Goal: Transaction & Acquisition: Book appointment/travel/reservation

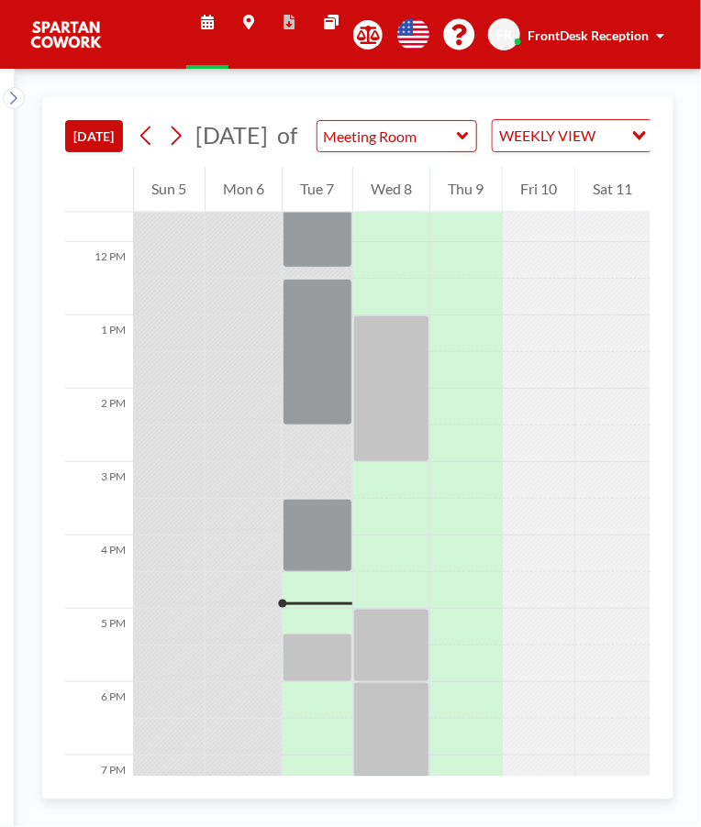
scroll to position [1132, 0]
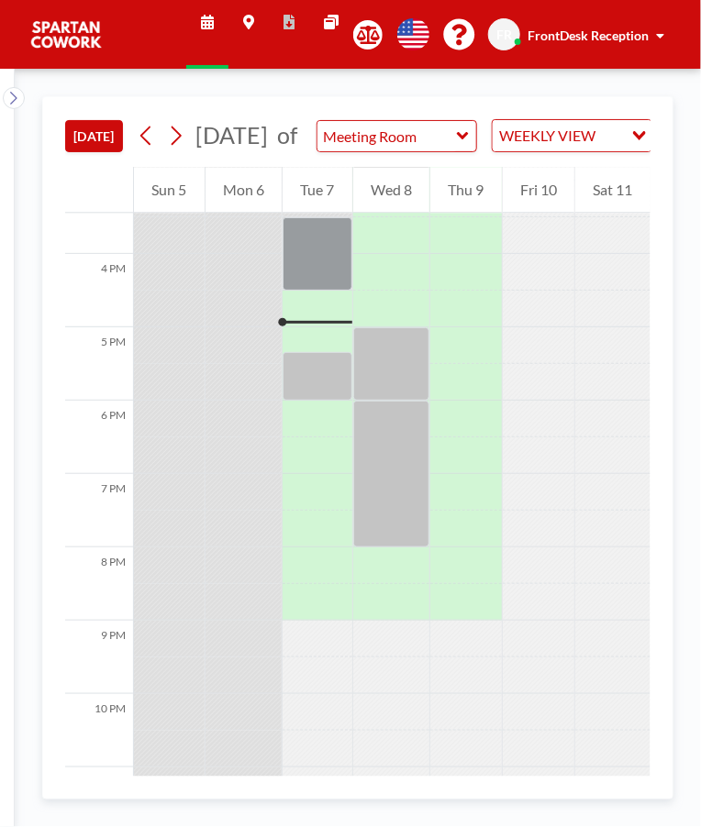
click at [325, 377] on div at bounding box center [317, 376] width 70 height 49
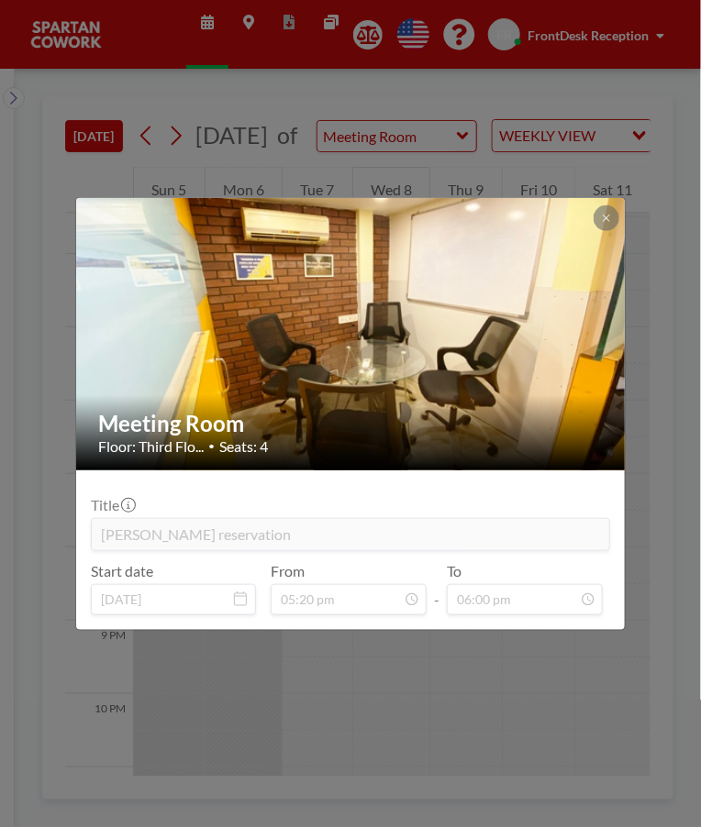
click at [599, 227] on button at bounding box center [606, 218] width 26 height 26
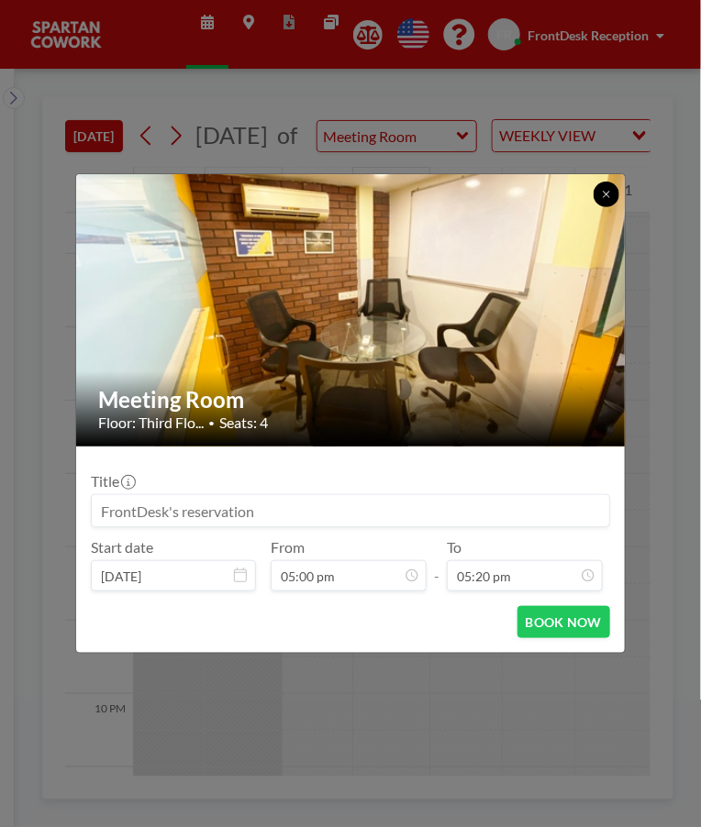
click at [607, 205] on button at bounding box center [606, 195] width 26 height 26
click at [449, 777] on div "Meeting Room Floor: Third Flo... • Seats: 4 Title Start date [DATE] From 05:00 …" at bounding box center [350, 413] width 701 height 827
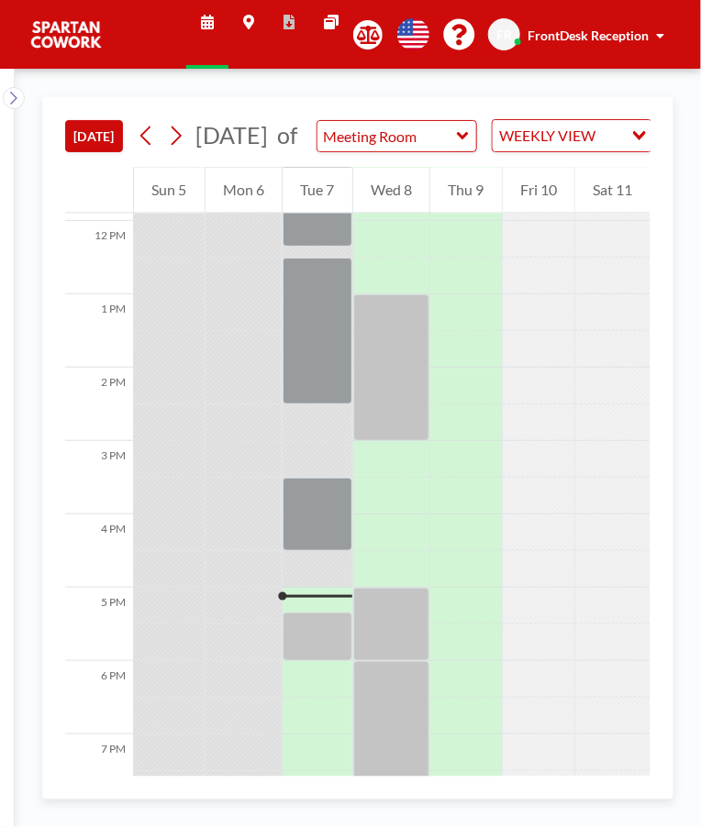
scroll to position [873, 0]
click at [318, 614] on div at bounding box center [317, 605] width 70 height 37
click at [302, 615] on div at bounding box center [317, 605] width 70 height 37
click at [298, 635] on div at bounding box center [317, 636] width 70 height 49
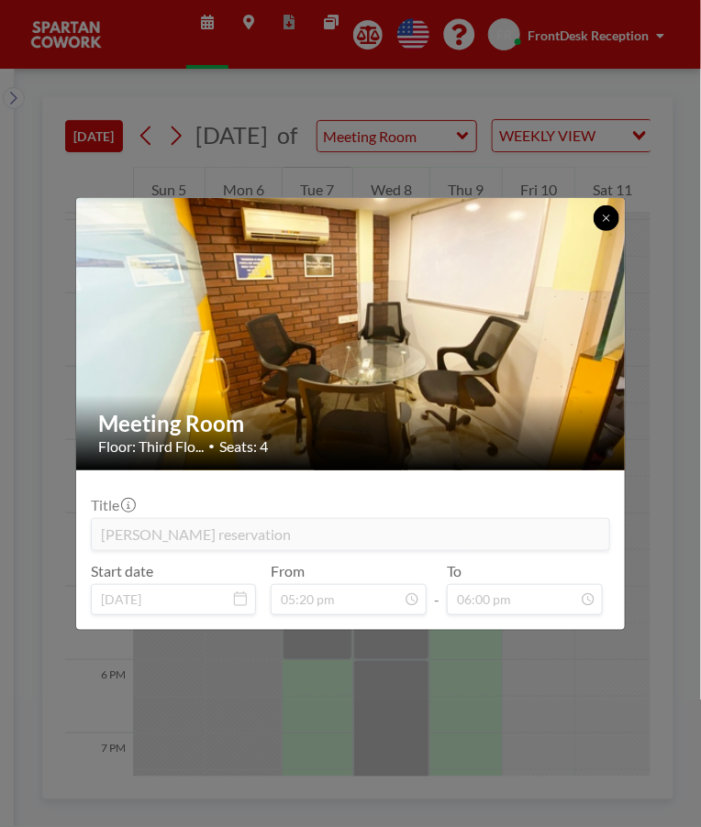
click at [605, 229] on button at bounding box center [606, 218] width 26 height 26
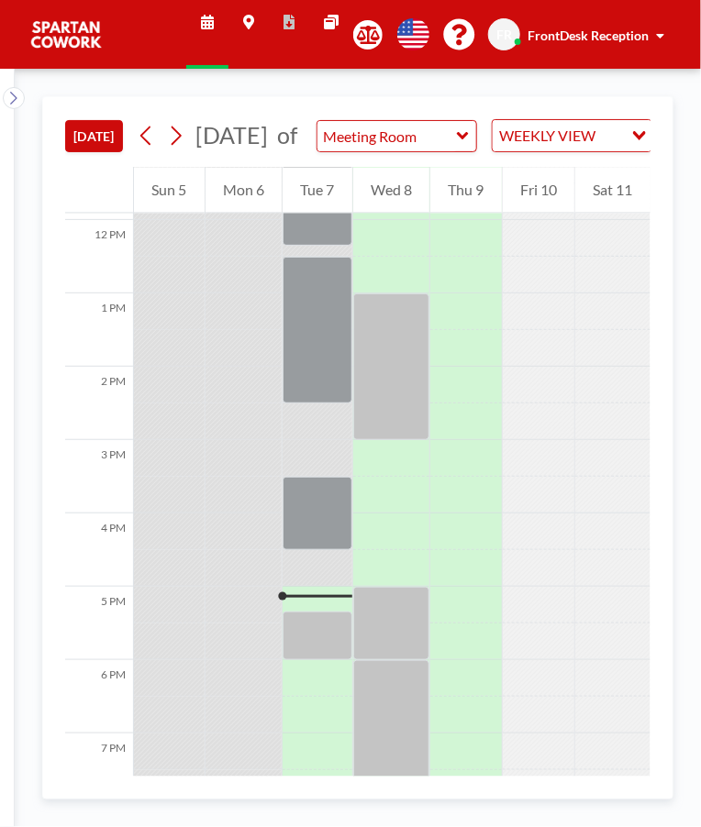
click at [319, 541] on div at bounding box center [317, 513] width 70 height 73
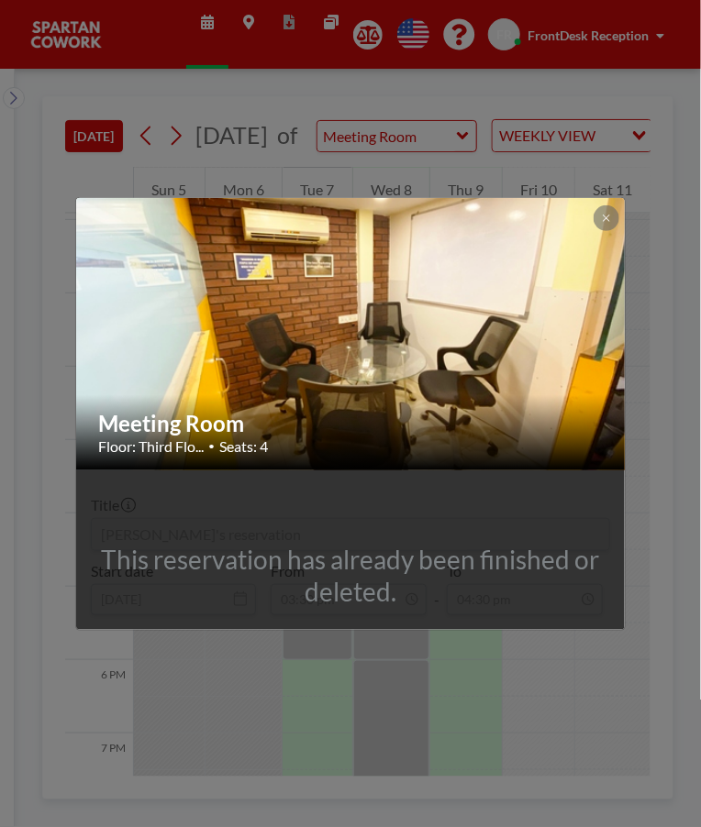
click at [608, 224] on button at bounding box center [606, 218] width 26 height 26
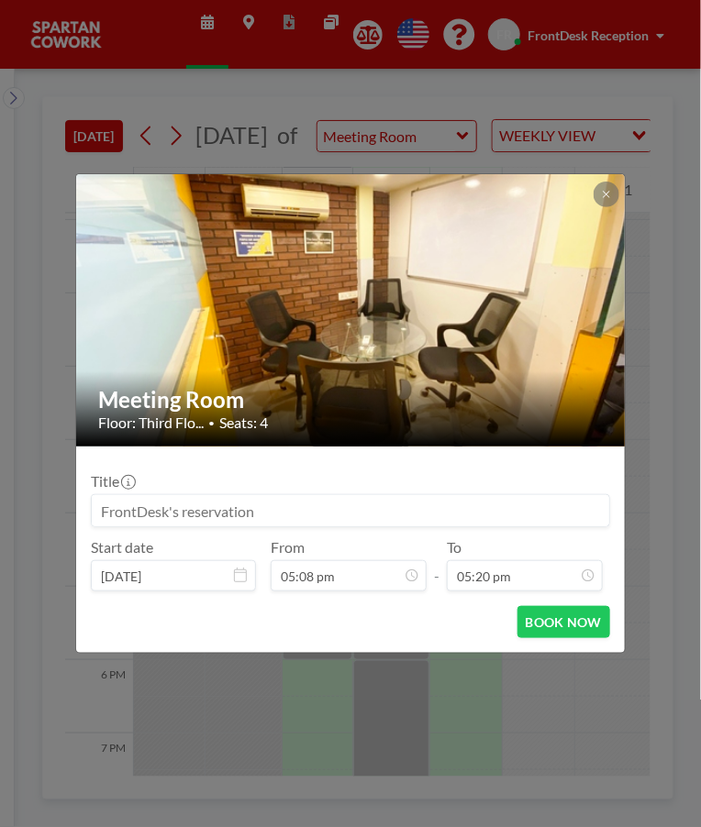
click at [499, 714] on div "Meeting Room Floor: Third Flo... • Seats: 4 Title Start date Oct 7, 2025 From 0…" at bounding box center [350, 413] width 701 height 827
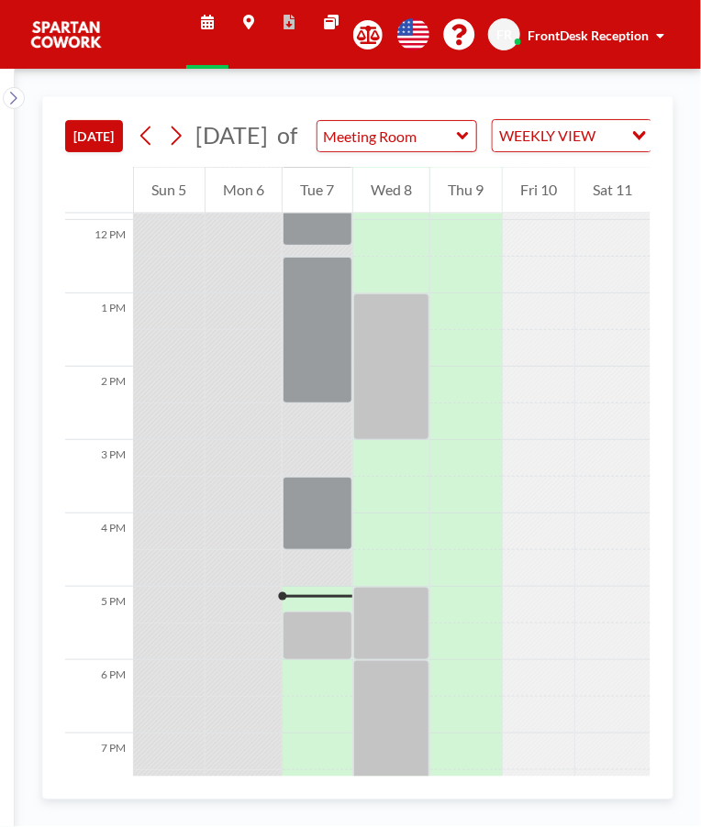
click at [321, 636] on div at bounding box center [317, 636] width 70 height 49
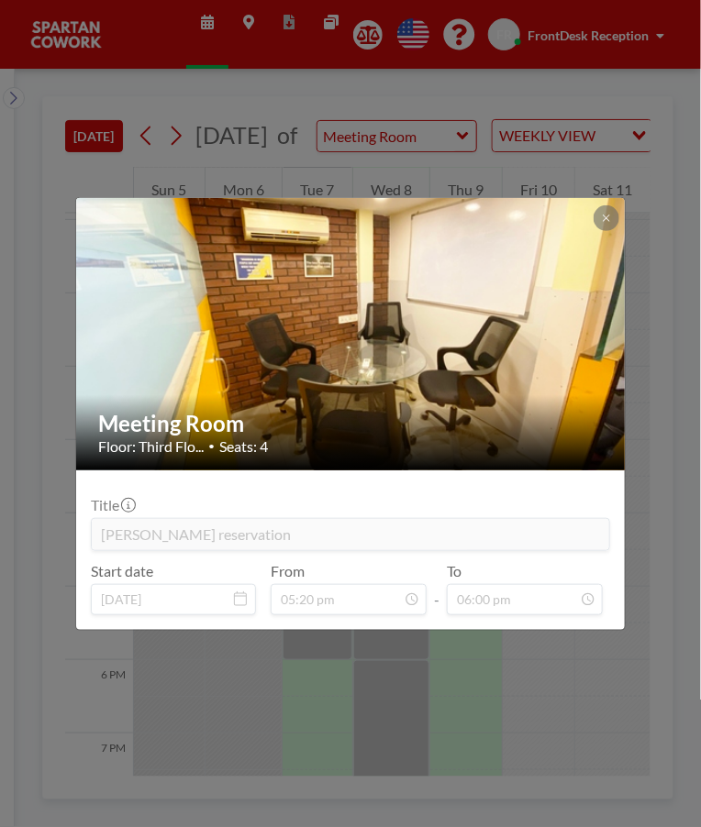
click at [446, 677] on div "Meeting Room Floor: Third Flo... • Seats: 4 Title Mohd Tarique's reservation St…" at bounding box center [350, 413] width 701 height 827
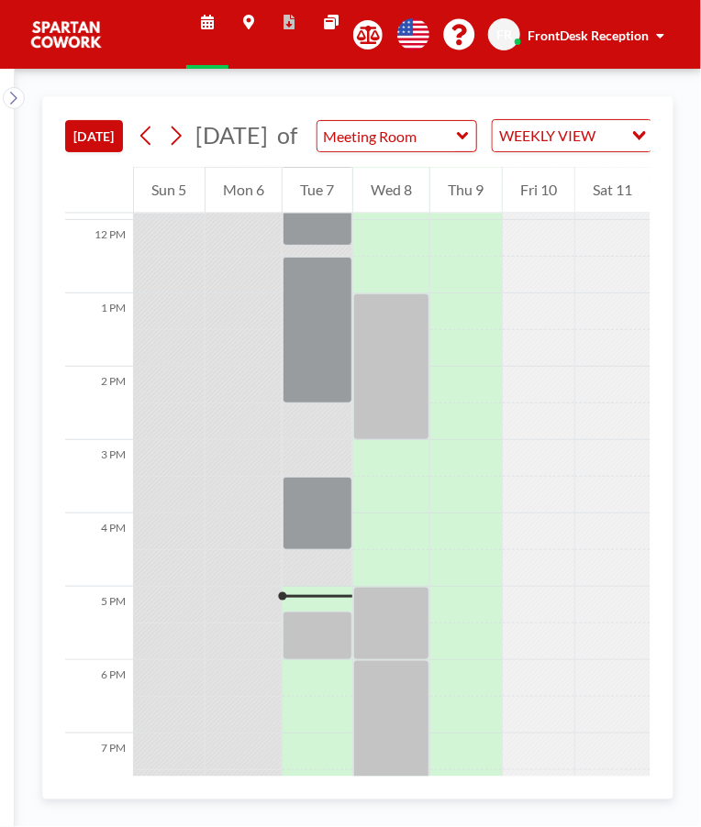
click at [319, 635] on div at bounding box center [317, 636] width 70 height 49
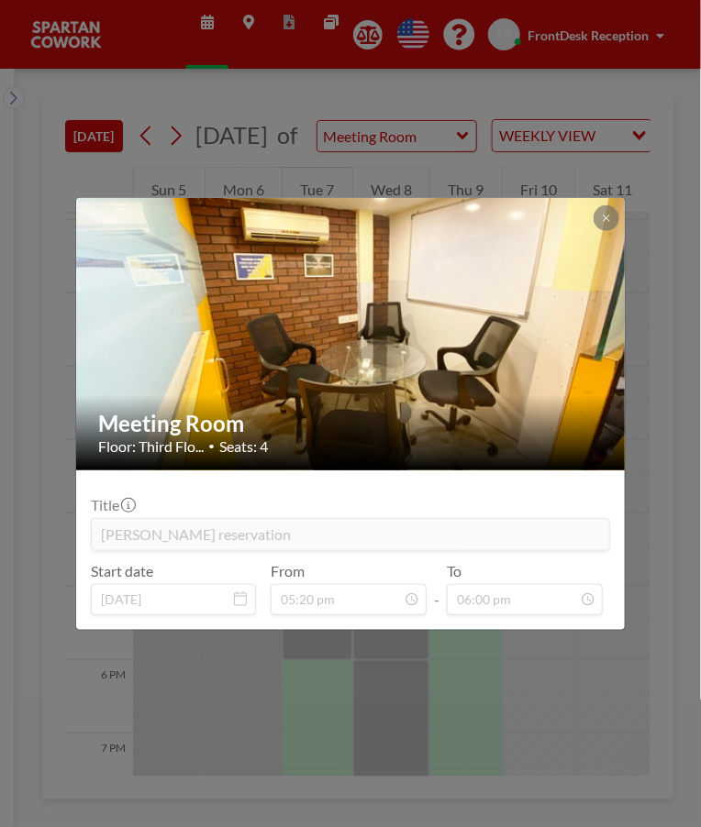
click at [362, 722] on div "Meeting Room Floor: Third Flo... • Seats: 4 Title Mohd Tarique's reservation St…" at bounding box center [350, 413] width 701 height 827
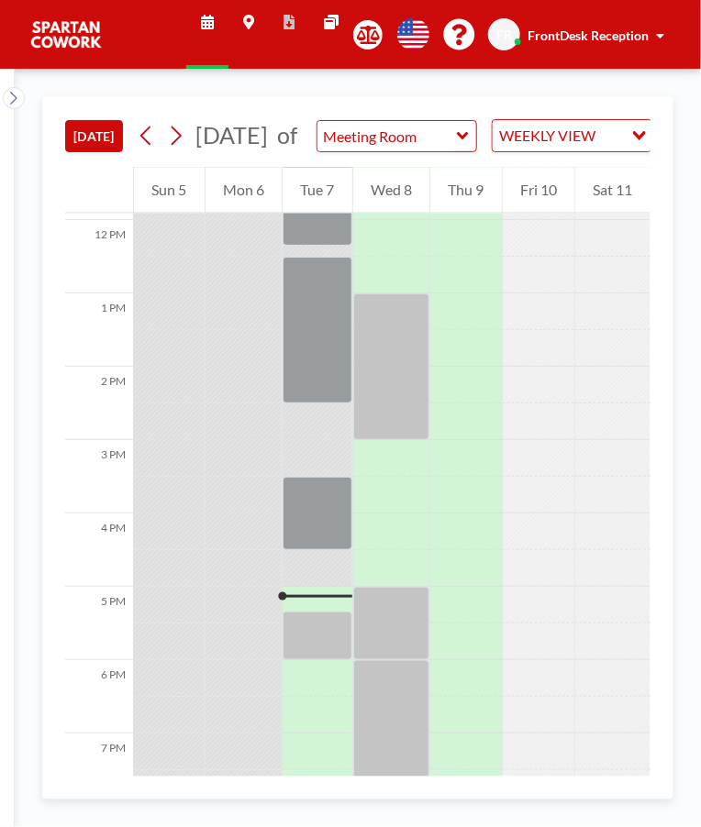
click at [326, 657] on div at bounding box center [317, 636] width 70 height 49
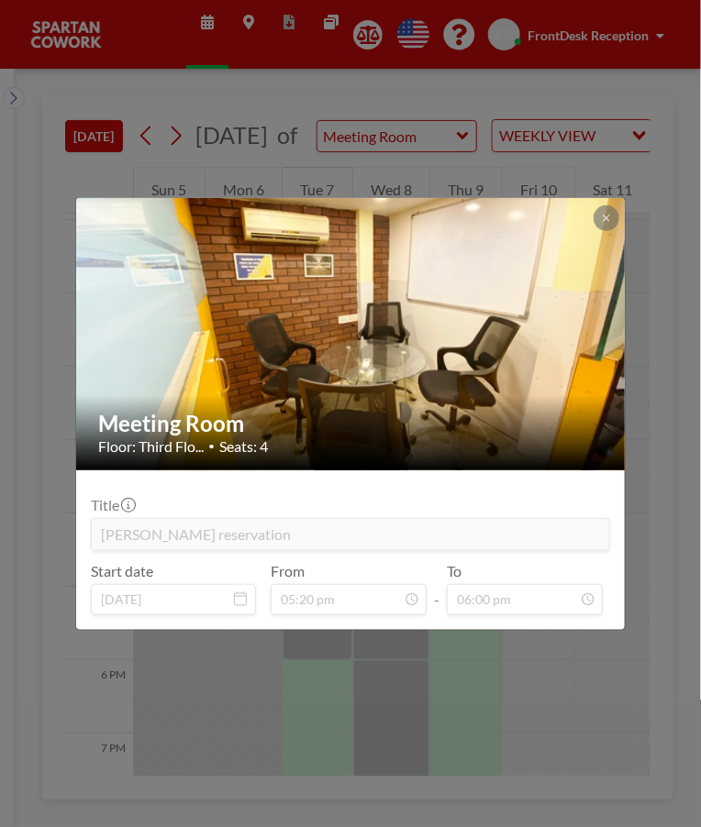
click at [352, 718] on div "Meeting Room Floor: Third Flo... • Seats: 4 Title Mohd Tarique's reservation St…" at bounding box center [350, 413] width 701 height 827
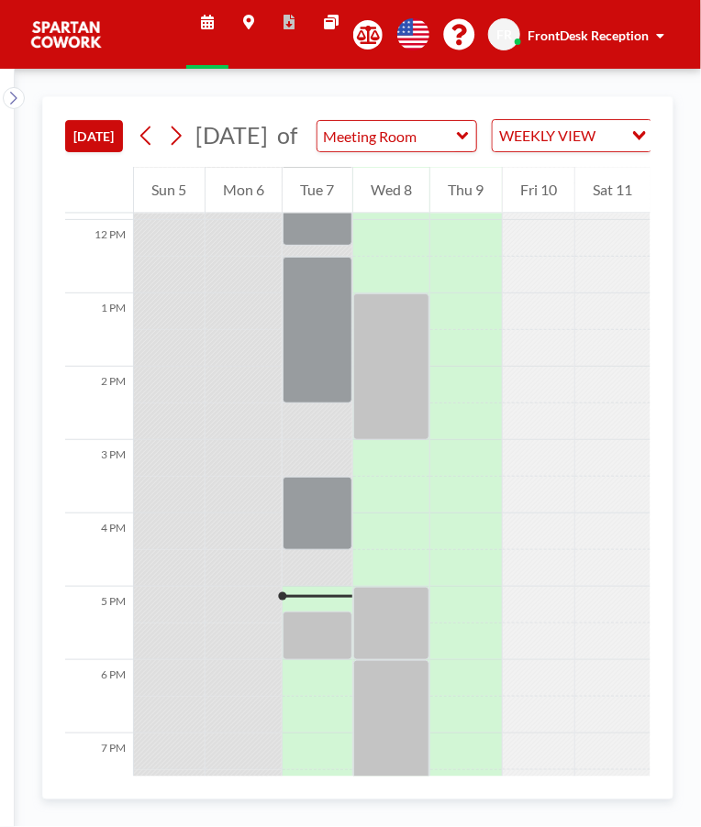
click at [316, 598] on div at bounding box center [317, 596] width 70 height 3
click at [289, 615] on div at bounding box center [317, 605] width 70 height 37
click at [282, 598] on div at bounding box center [317, 596] width 70 height 3
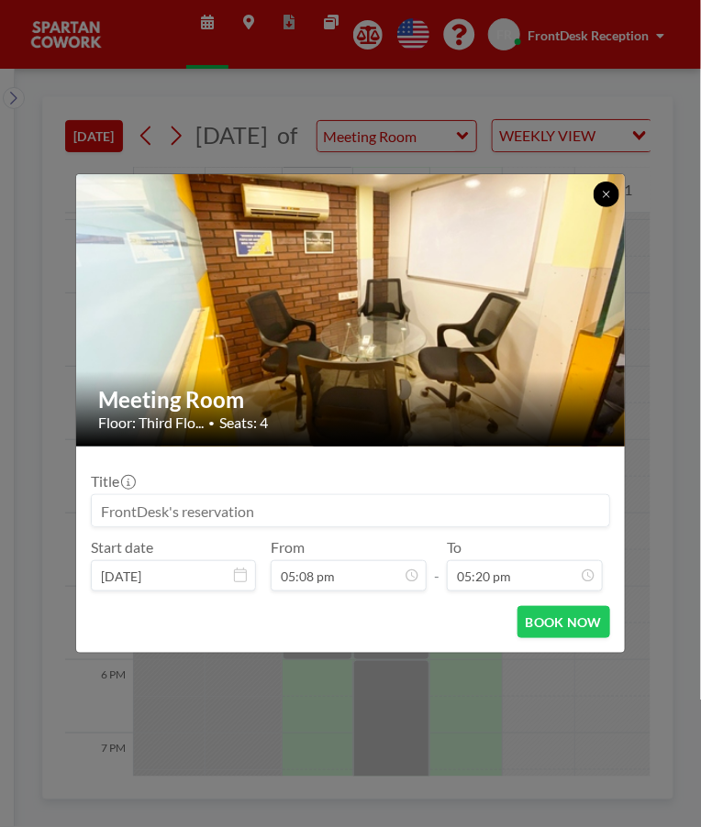
click at [601, 202] on button at bounding box center [606, 195] width 26 height 26
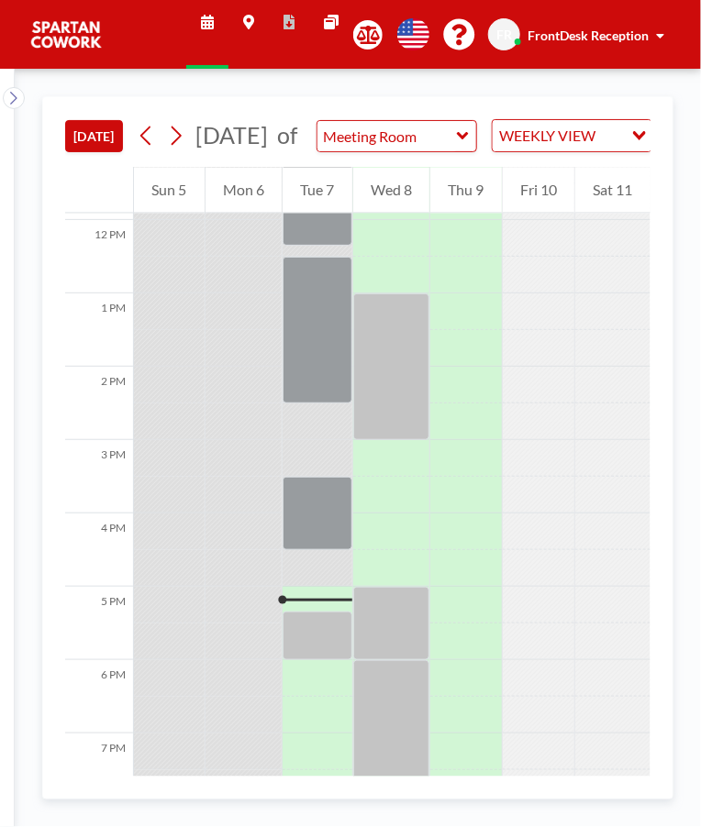
click at [329, 659] on div at bounding box center [317, 636] width 70 height 49
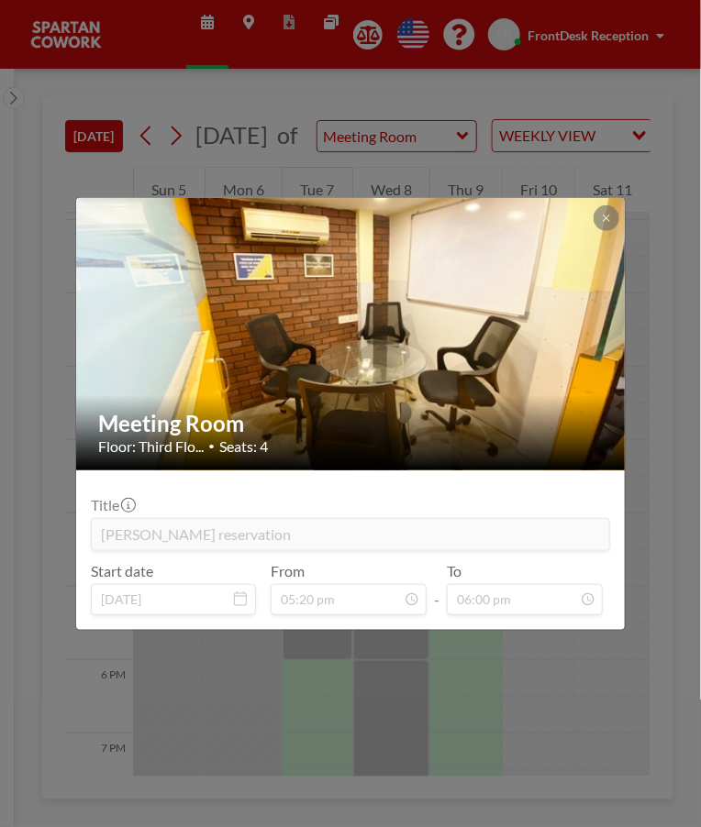
click at [605, 217] on icon at bounding box center [605, 218] width 6 height 6
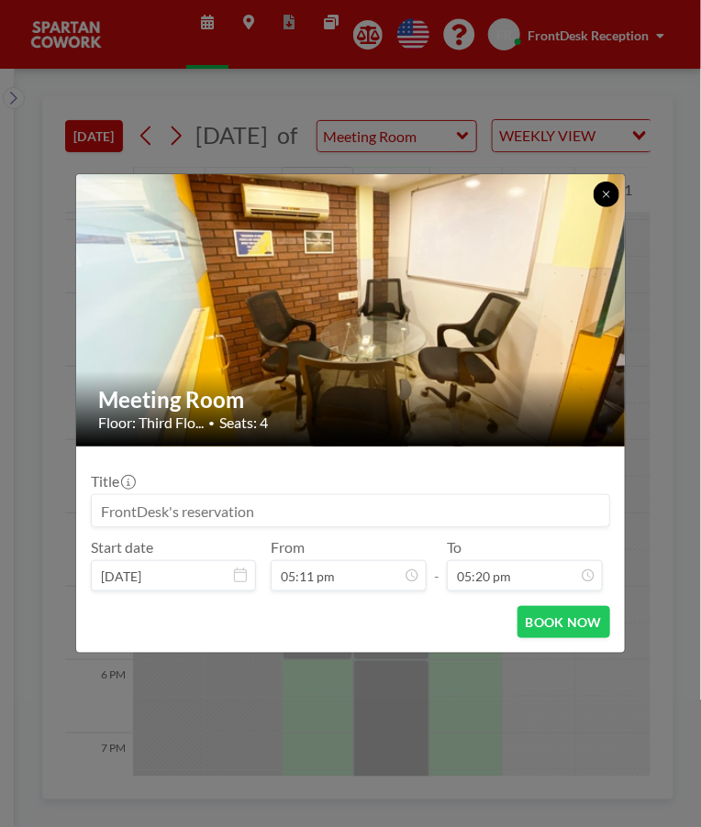
click at [615, 201] on button at bounding box center [606, 195] width 26 height 26
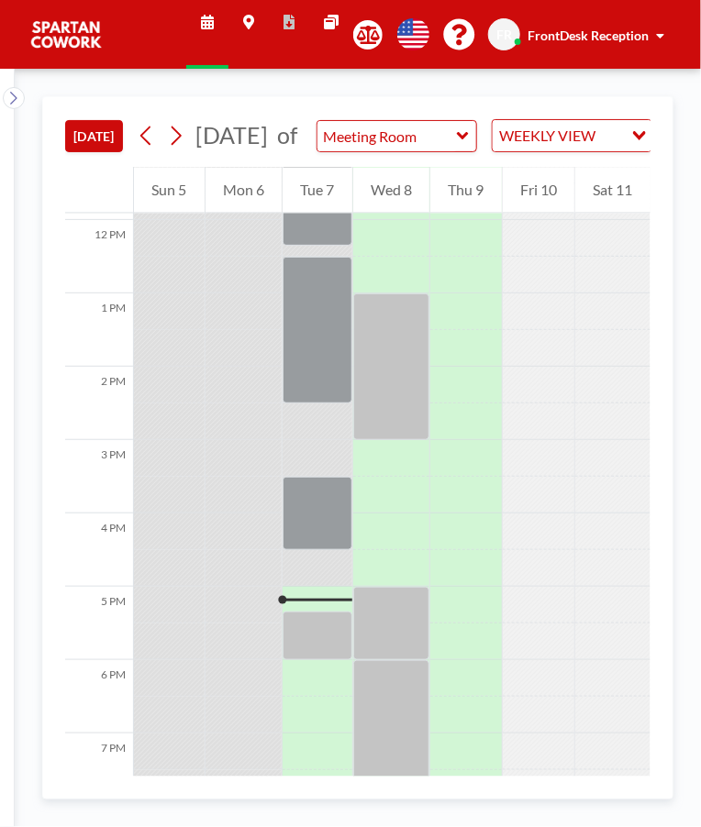
click at [309, 660] on div at bounding box center [317, 636] width 70 height 49
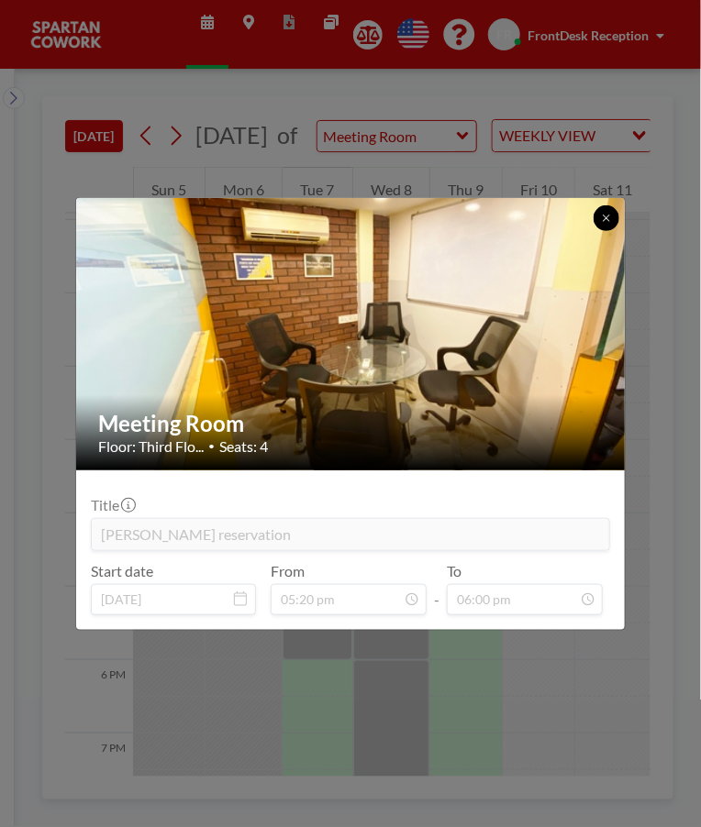
click at [607, 220] on icon at bounding box center [606, 218] width 11 height 11
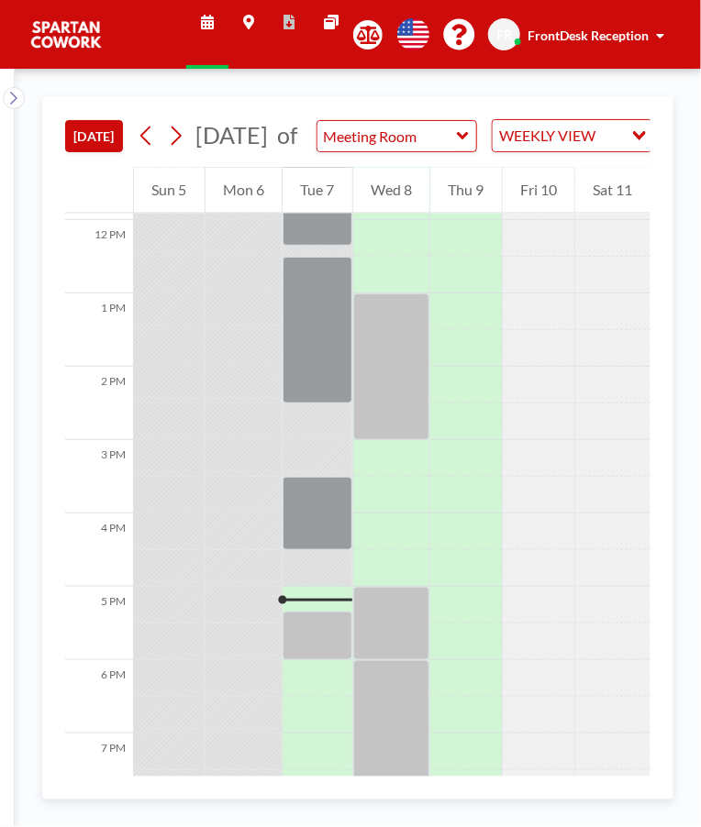
click at [325, 615] on div at bounding box center [317, 605] width 70 height 37
click at [321, 619] on div at bounding box center [317, 605] width 70 height 37
click at [320, 638] on div at bounding box center [317, 636] width 70 height 49
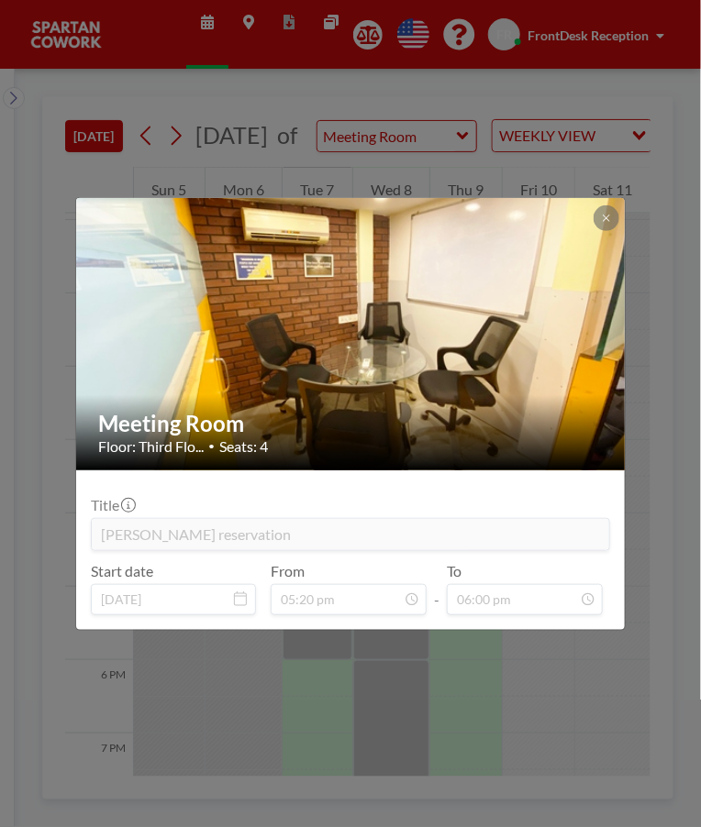
click at [609, 217] on icon at bounding box center [606, 218] width 11 height 11
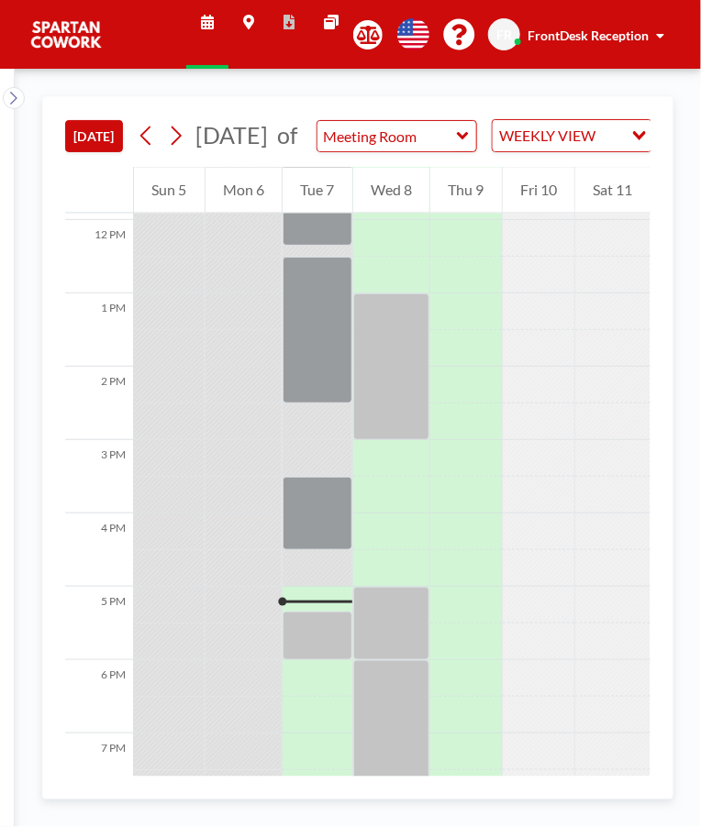
click at [318, 637] on div at bounding box center [317, 636] width 70 height 49
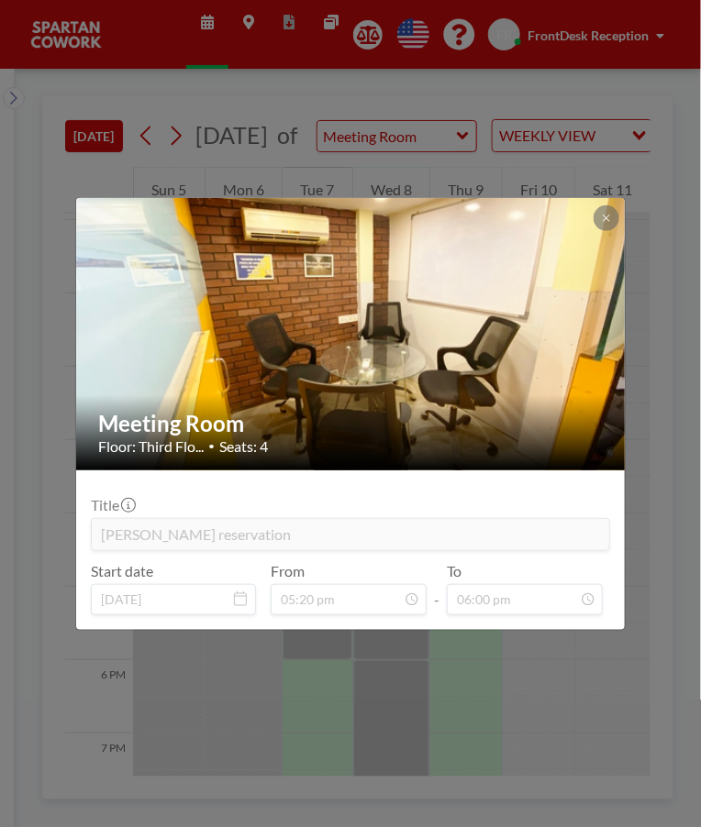
click at [602, 219] on icon at bounding box center [606, 218] width 11 height 11
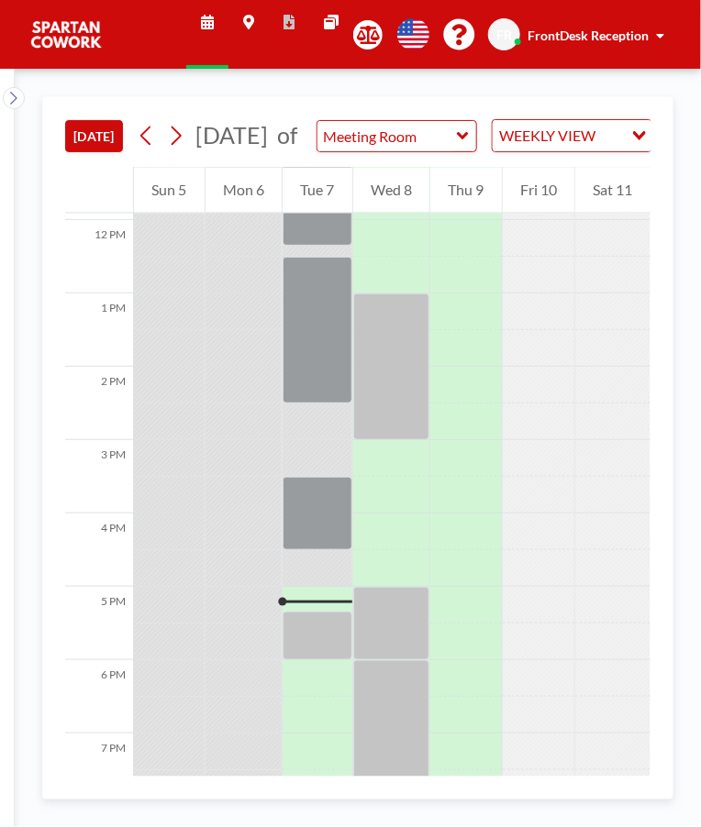
click at [318, 624] on div at bounding box center [317, 605] width 70 height 37
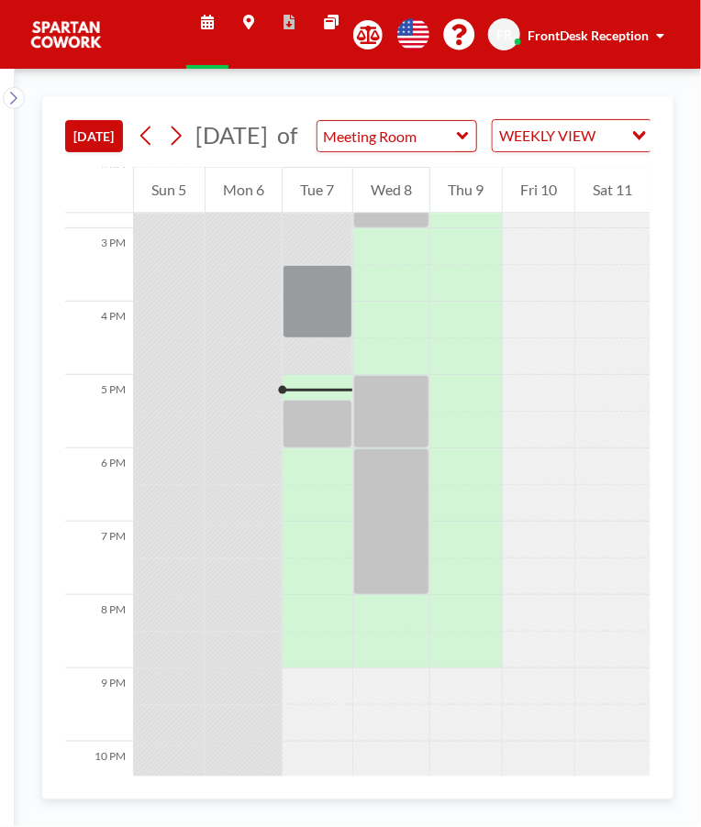
scroll to position [1132, 0]
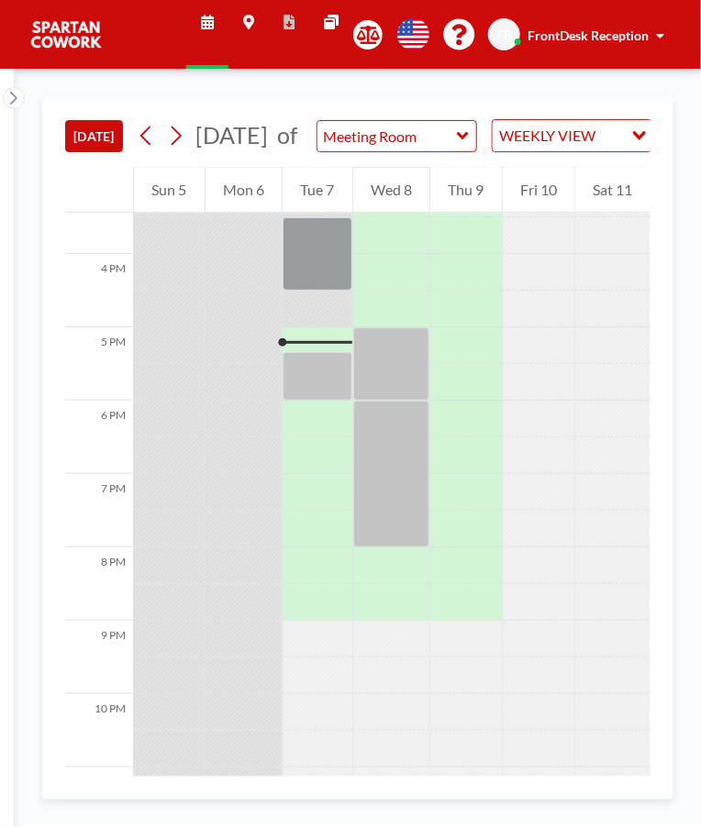
click at [404, 386] on div at bounding box center [391, 363] width 77 height 73
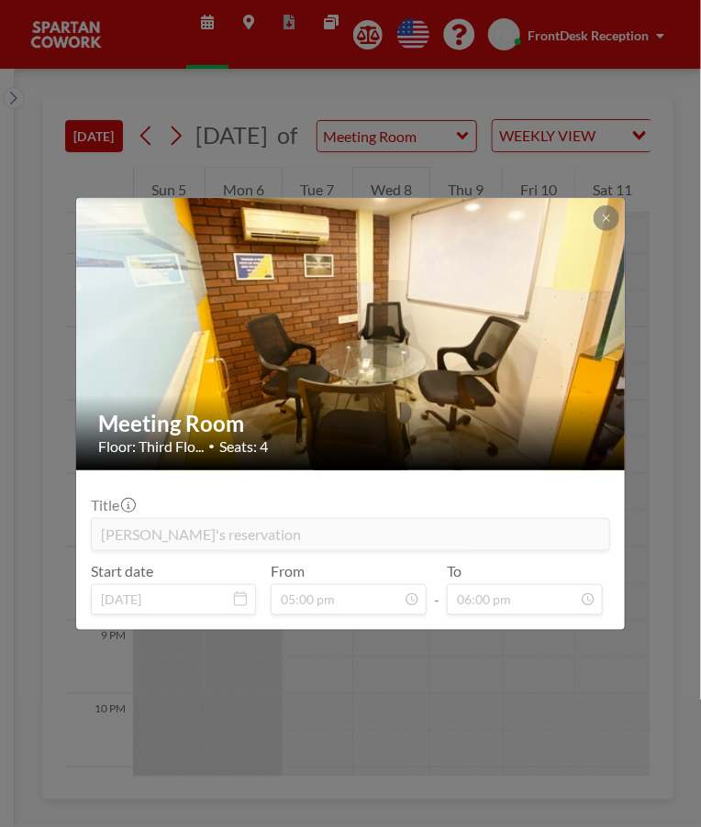
click at [606, 226] on button at bounding box center [606, 218] width 26 height 26
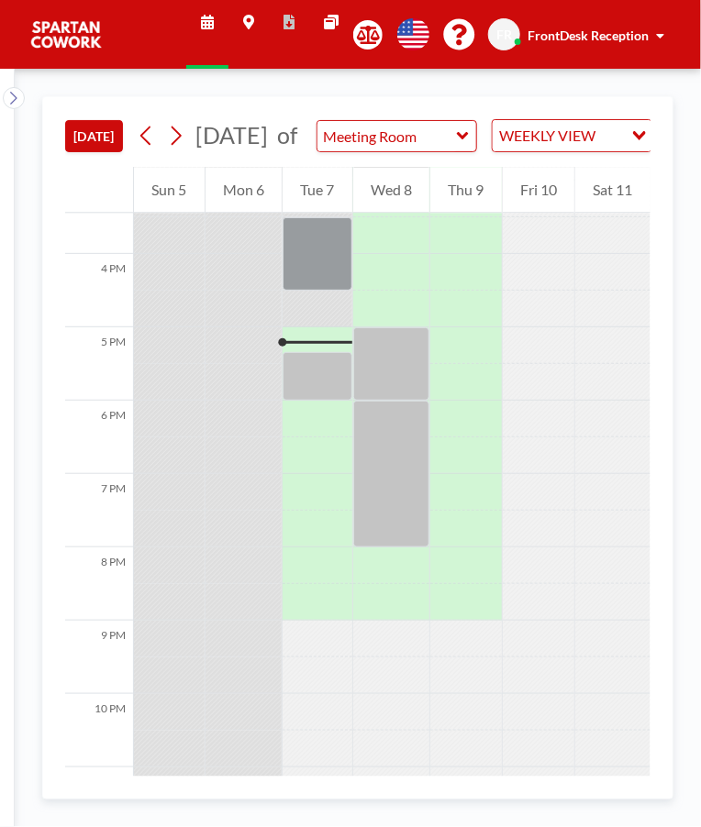
click at [327, 400] on div at bounding box center [317, 376] width 70 height 49
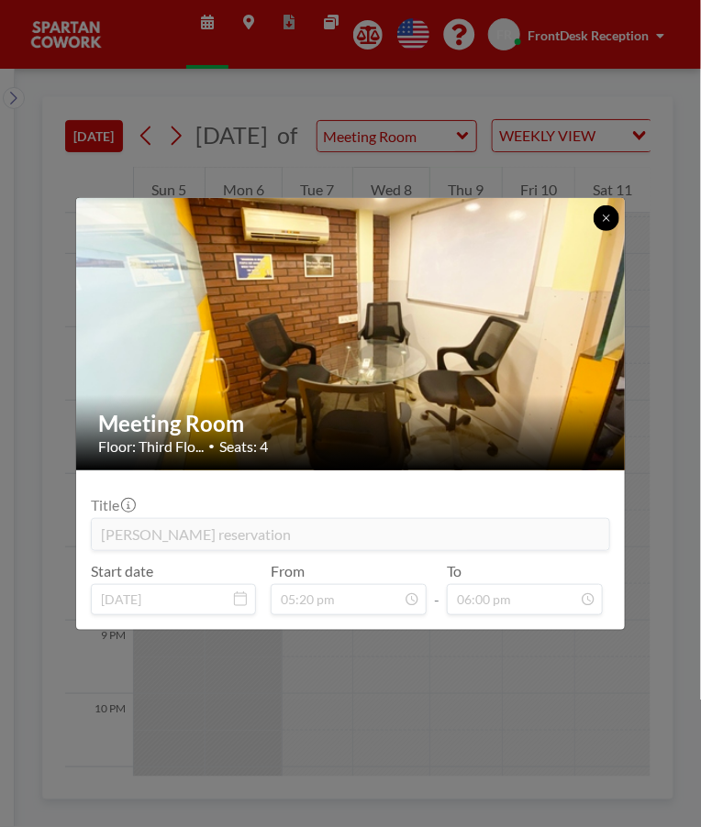
click at [605, 217] on icon at bounding box center [605, 218] width 6 height 6
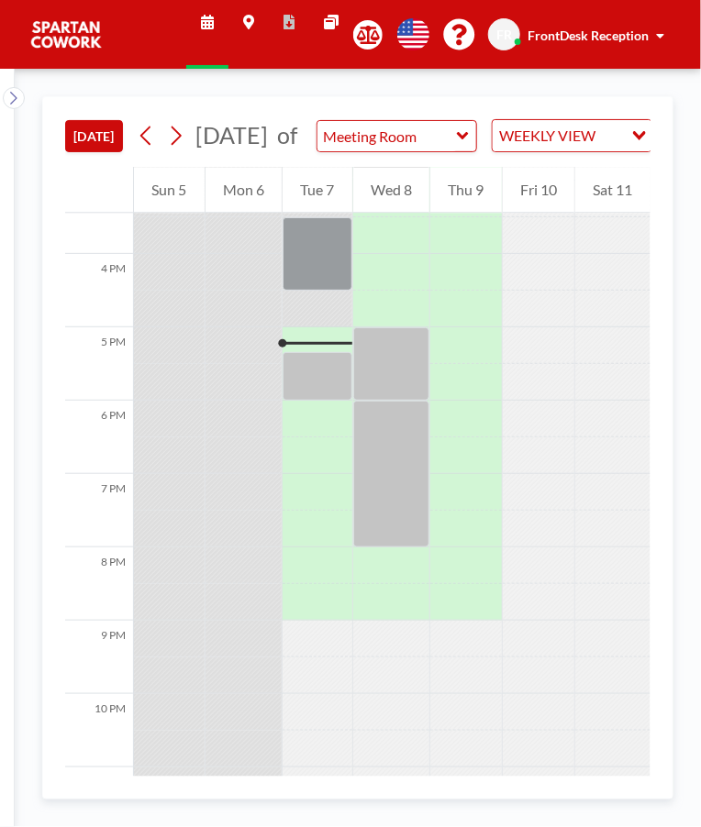
click at [299, 378] on div at bounding box center [317, 376] width 70 height 49
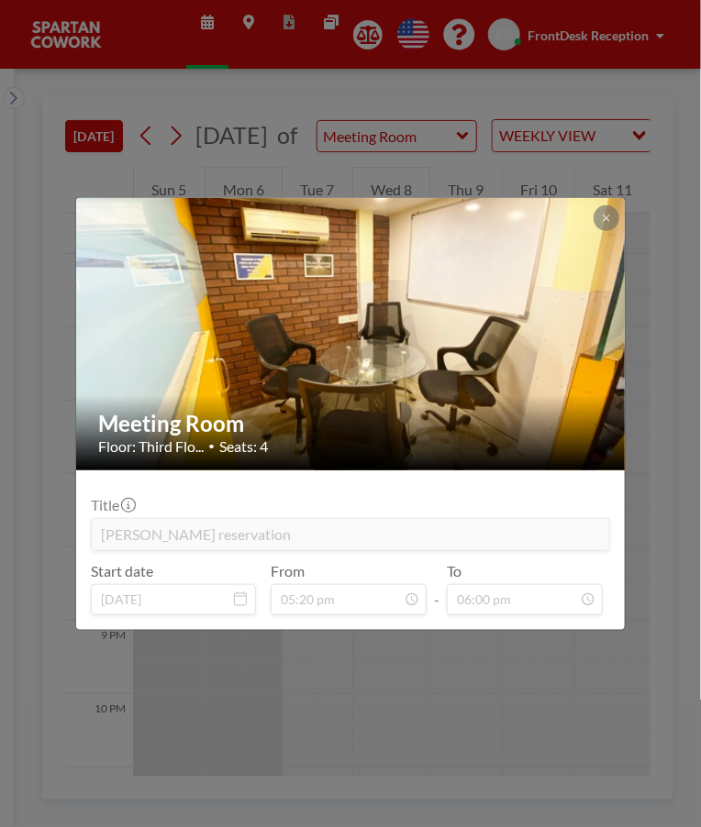
click at [615, 205] on div at bounding box center [606, 218] width 26 height 26
click at [607, 217] on icon at bounding box center [606, 218] width 11 height 11
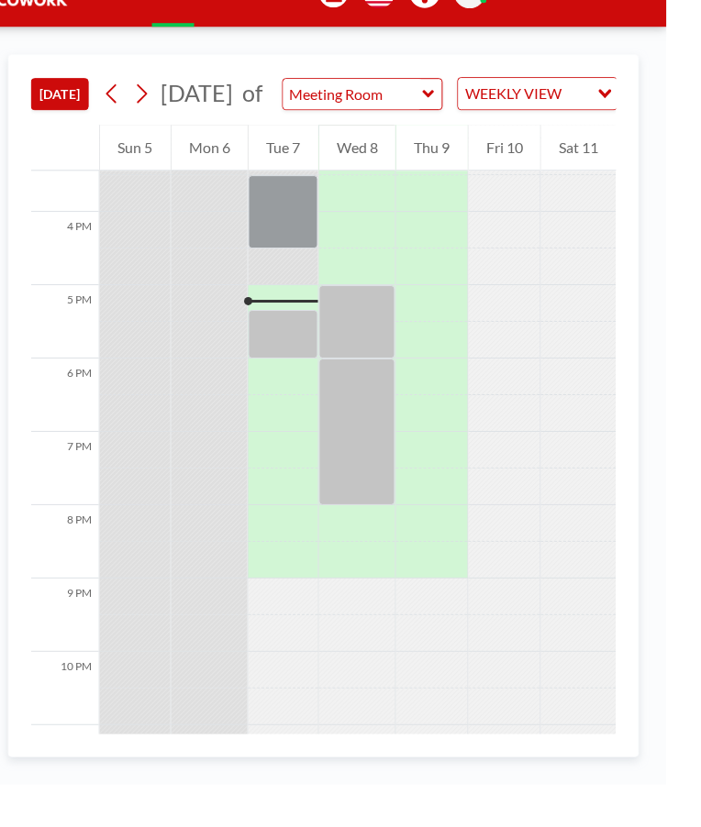
scroll to position [1129, 0]
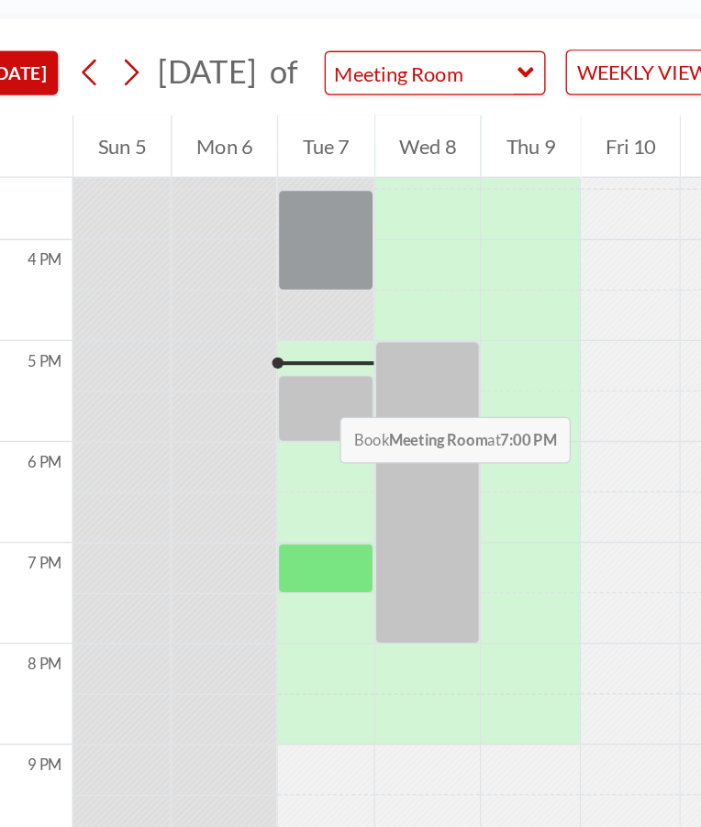
click at [309, 368] on div at bounding box center [317, 349] width 70 height 37
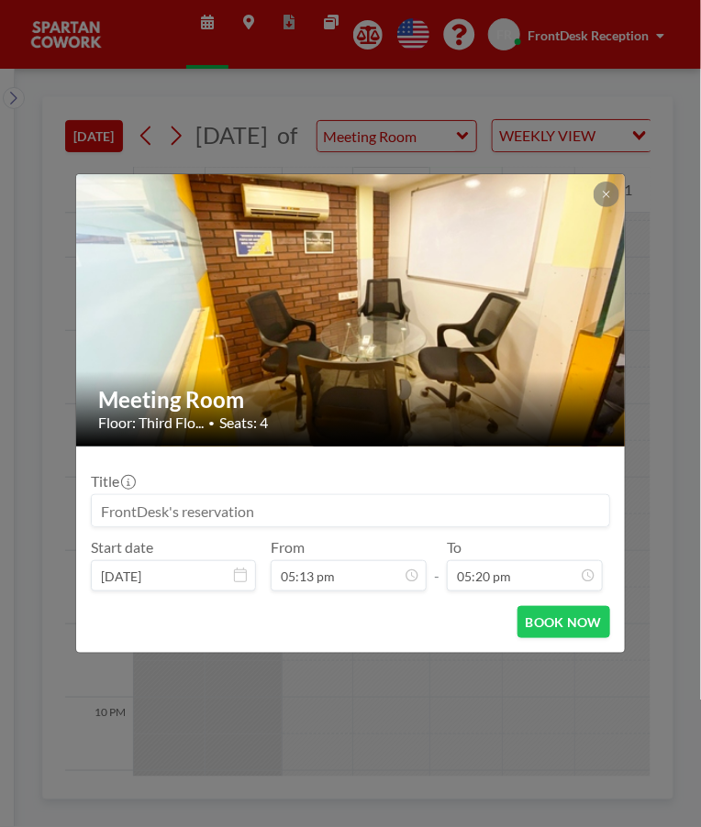
click at [605, 194] on icon at bounding box center [605, 194] width 6 height 6
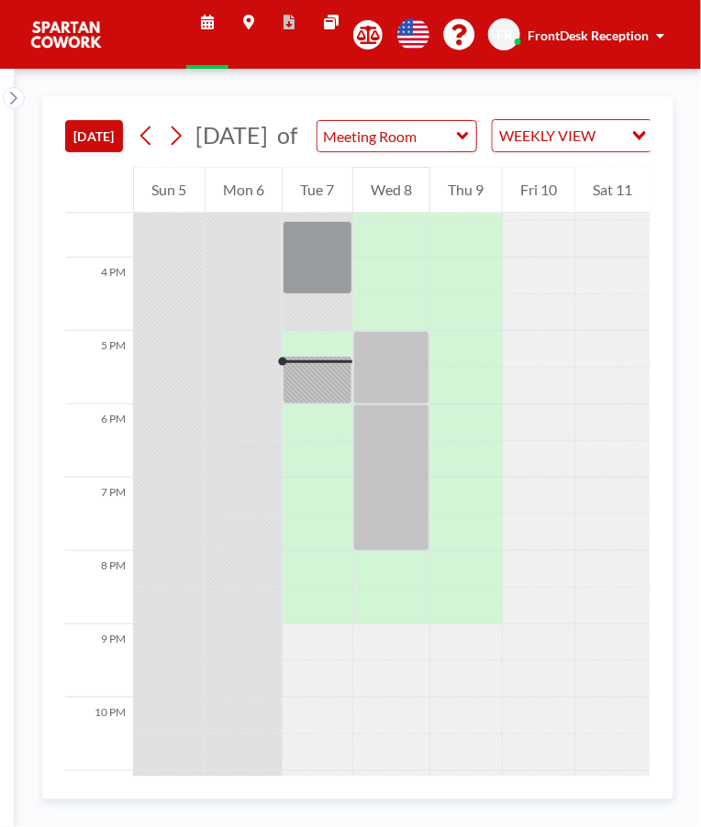
click at [324, 381] on div at bounding box center [317, 380] width 70 height 49
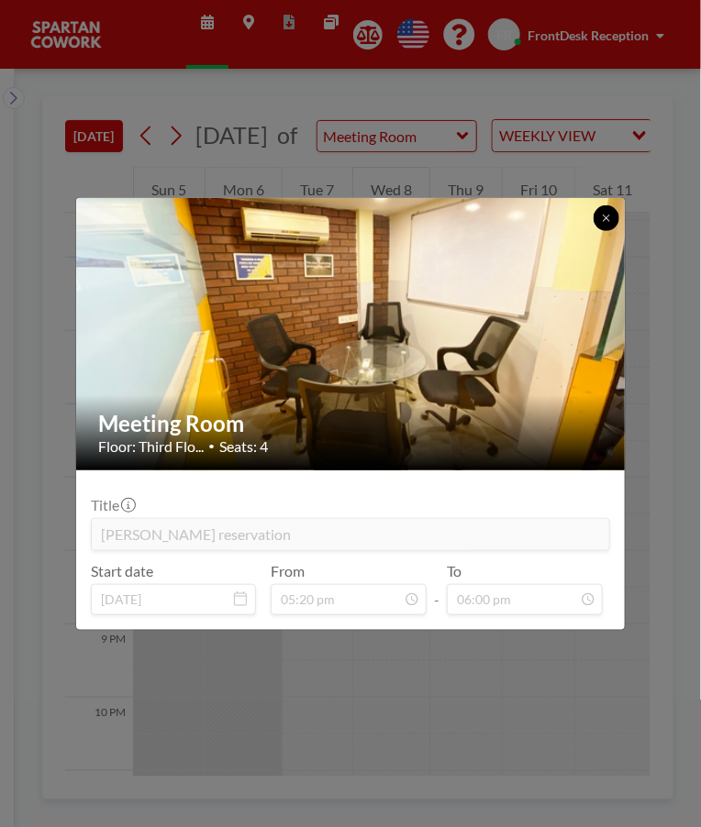
click at [605, 217] on icon at bounding box center [605, 218] width 6 height 6
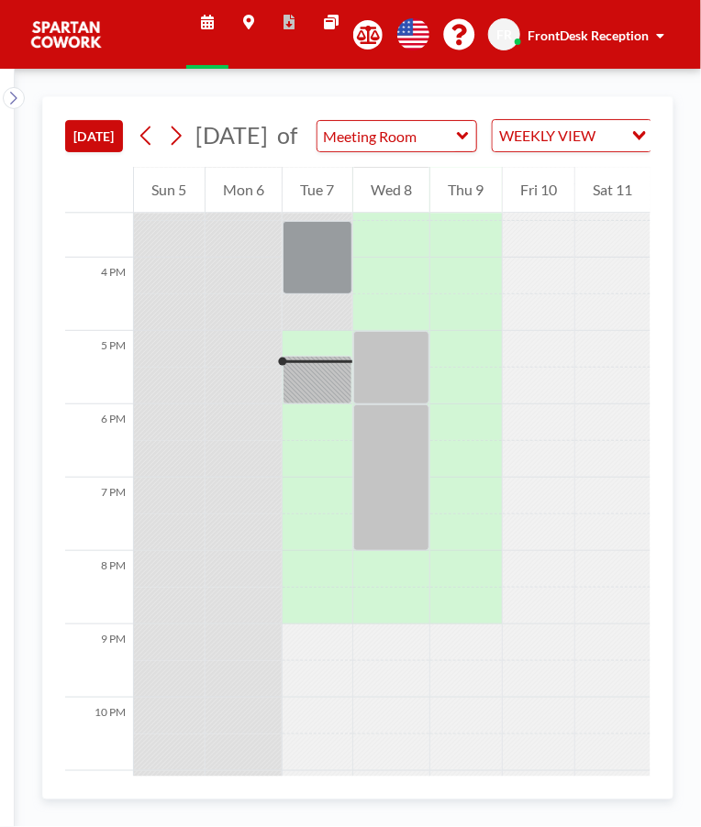
click at [398, 400] on div at bounding box center [391, 367] width 77 height 73
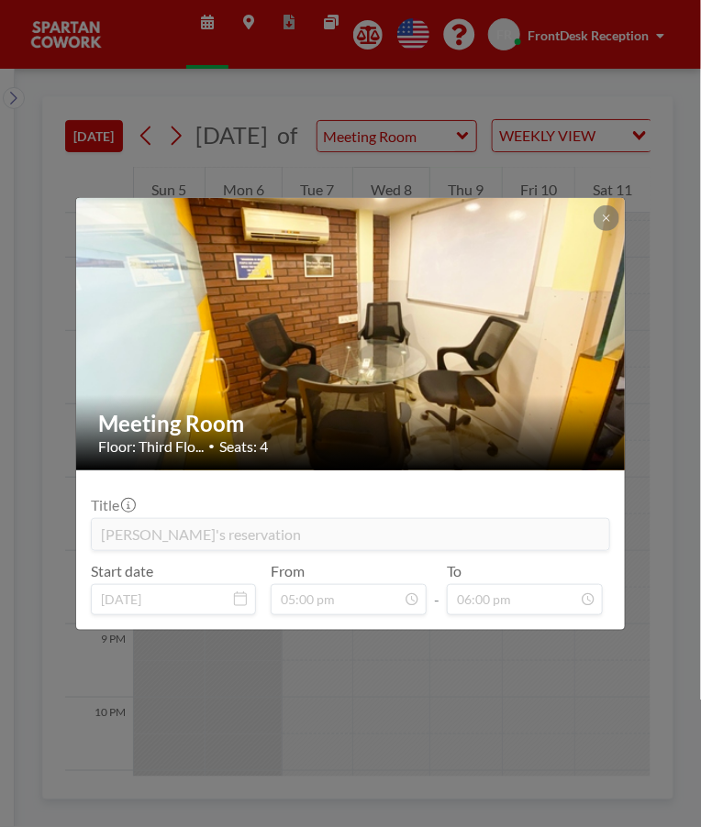
click at [602, 216] on icon at bounding box center [606, 218] width 11 height 11
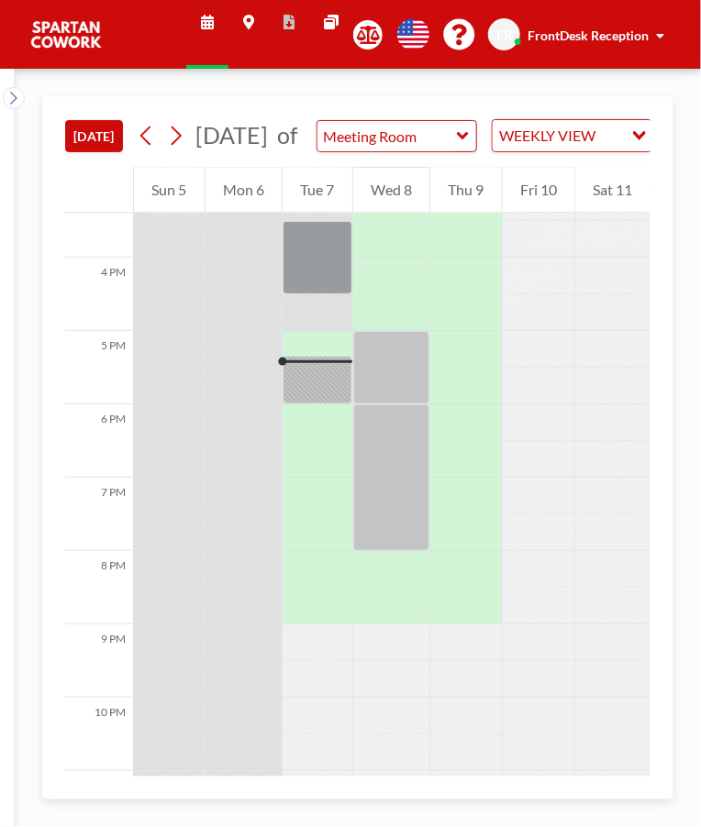
click at [315, 392] on div at bounding box center [317, 380] width 70 height 49
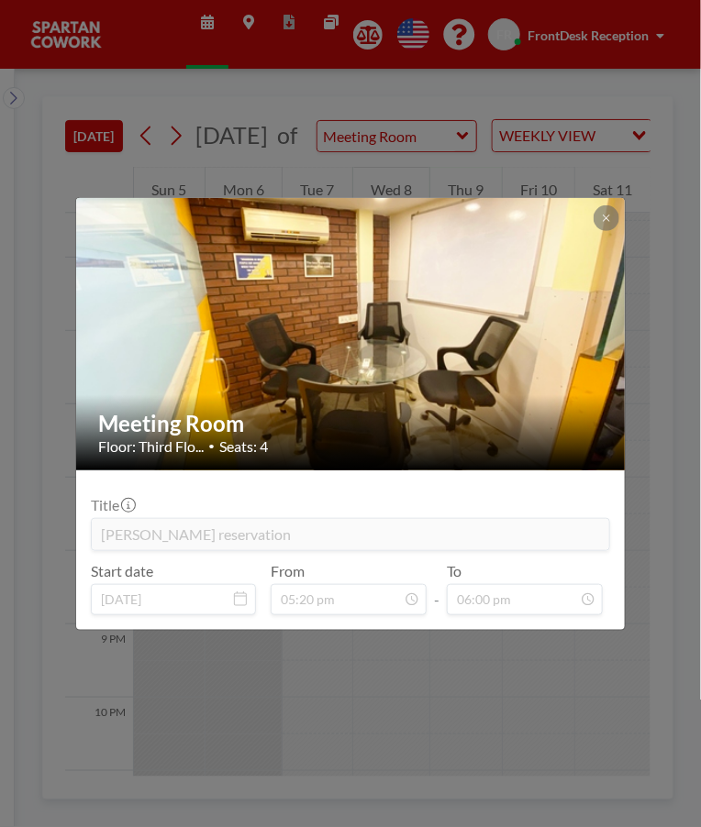
click at [613, 208] on button at bounding box center [606, 218] width 26 height 26
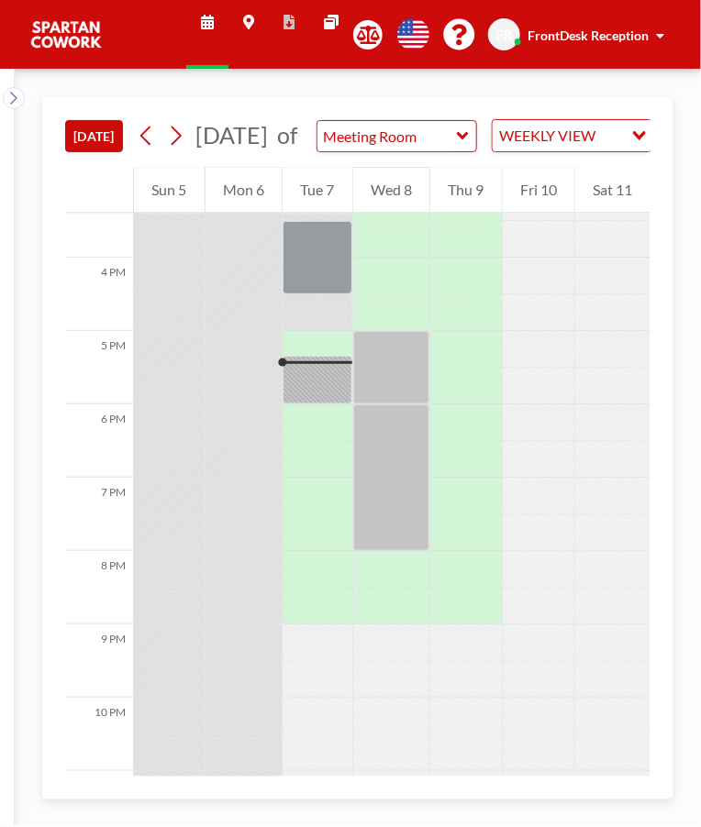
click at [315, 284] on div at bounding box center [317, 257] width 70 height 73
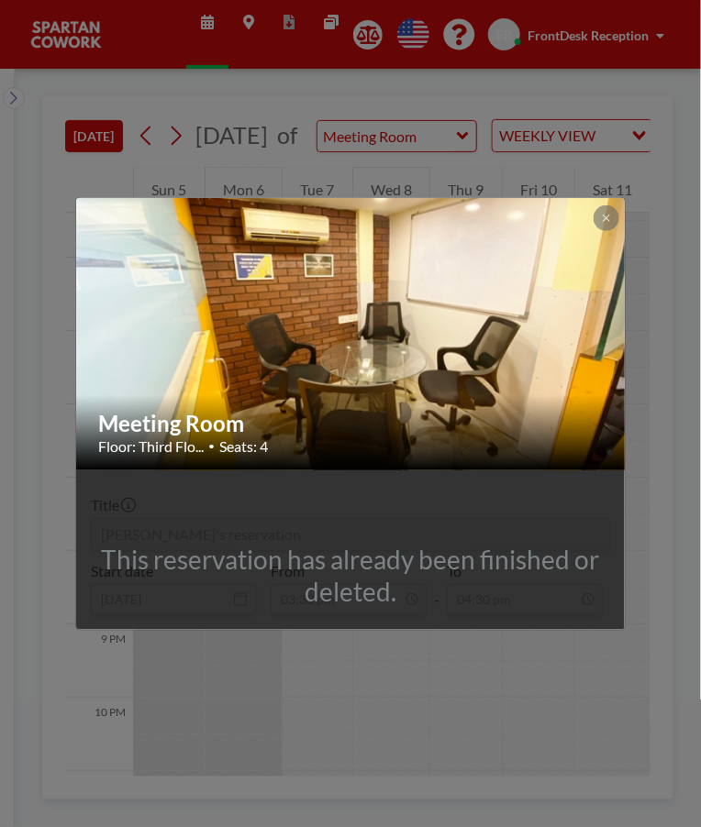
click at [598, 226] on button at bounding box center [606, 218] width 26 height 26
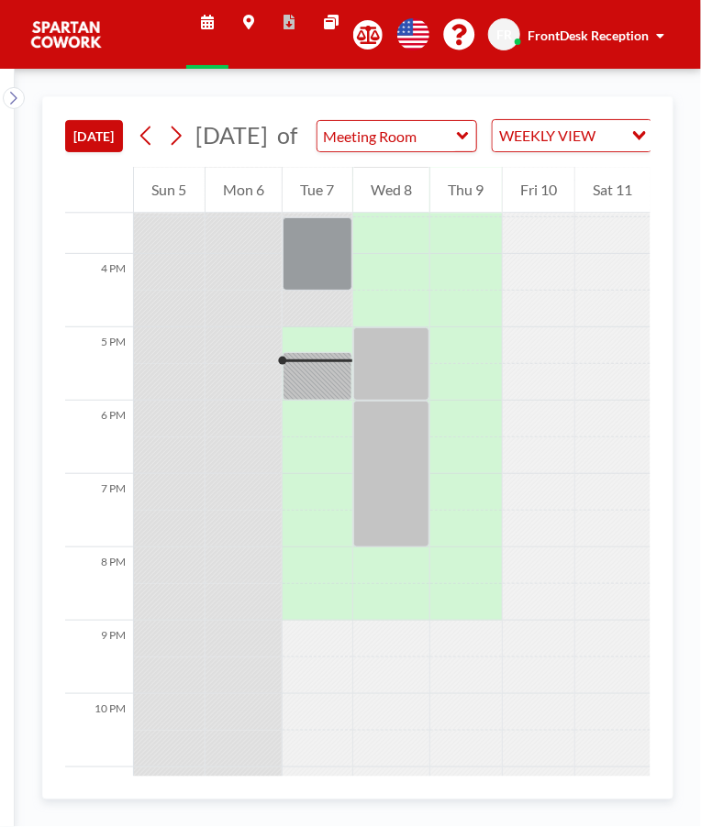
click at [310, 400] on div at bounding box center [317, 376] width 70 height 49
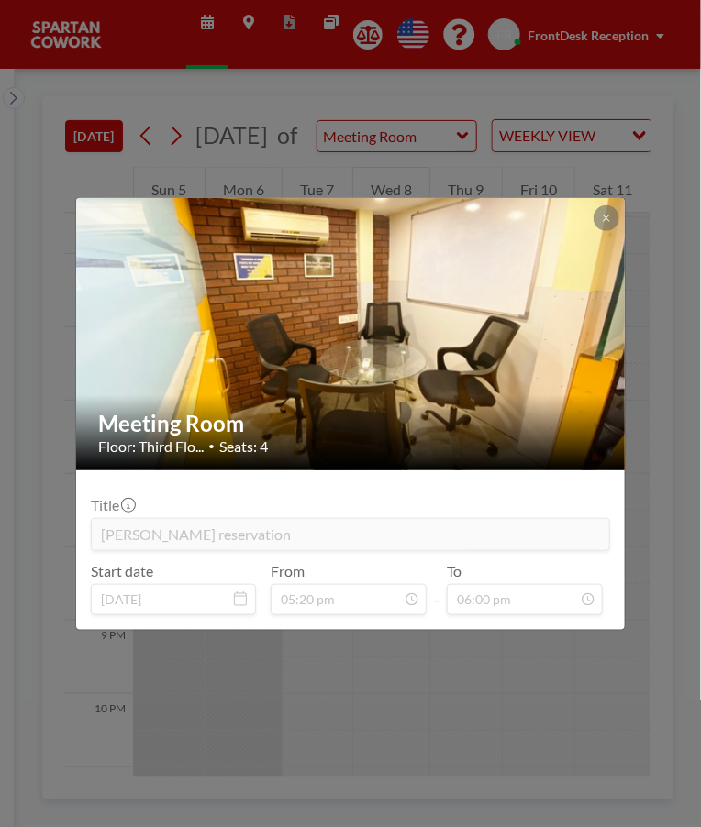
click at [613, 216] on button at bounding box center [606, 218] width 26 height 26
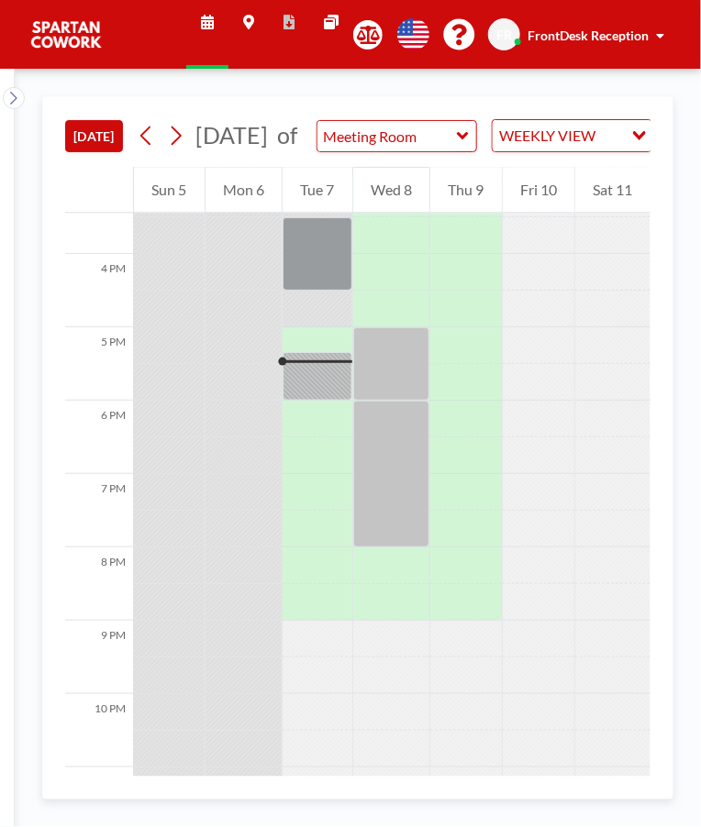
click at [321, 401] on div at bounding box center [317, 376] width 70 height 49
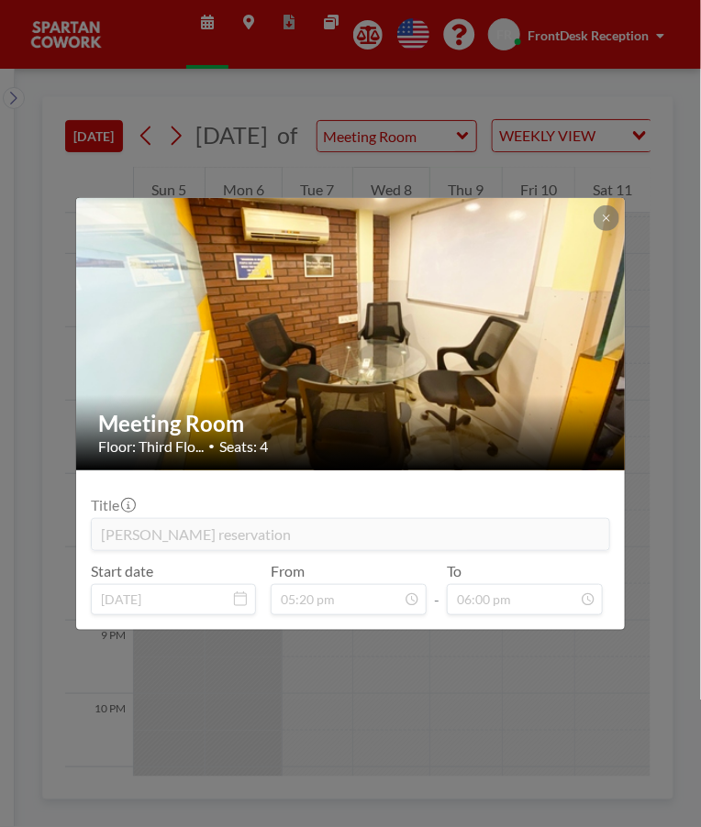
click at [334, 379] on img at bounding box center [351, 333] width 550 height 413
click at [602, 226] on button at bounding box center [606, 218] width 26 height 26
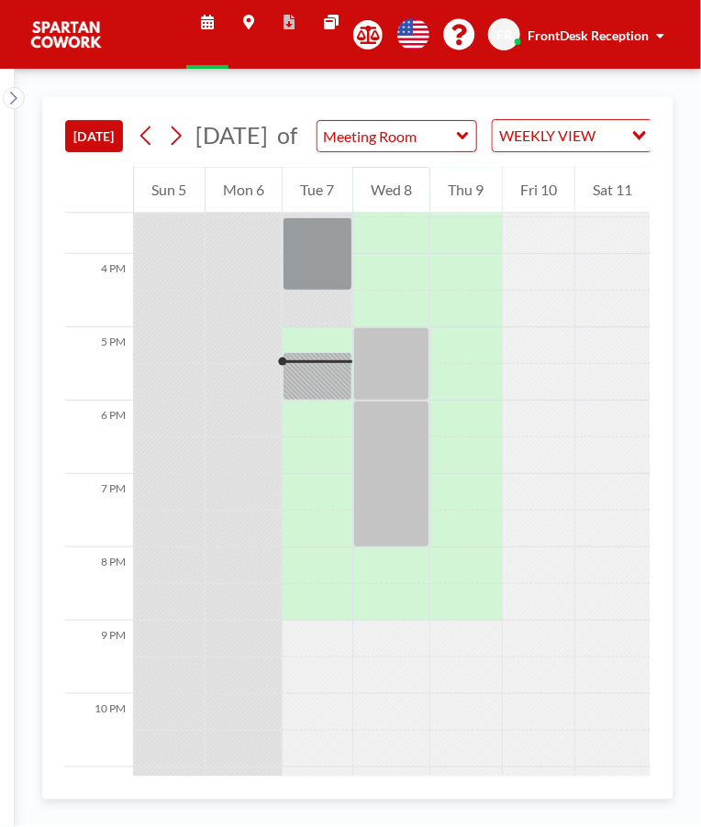
click at [400, 213] on div "Wed 8" at bounding box center [391, 190] width 77 height 46
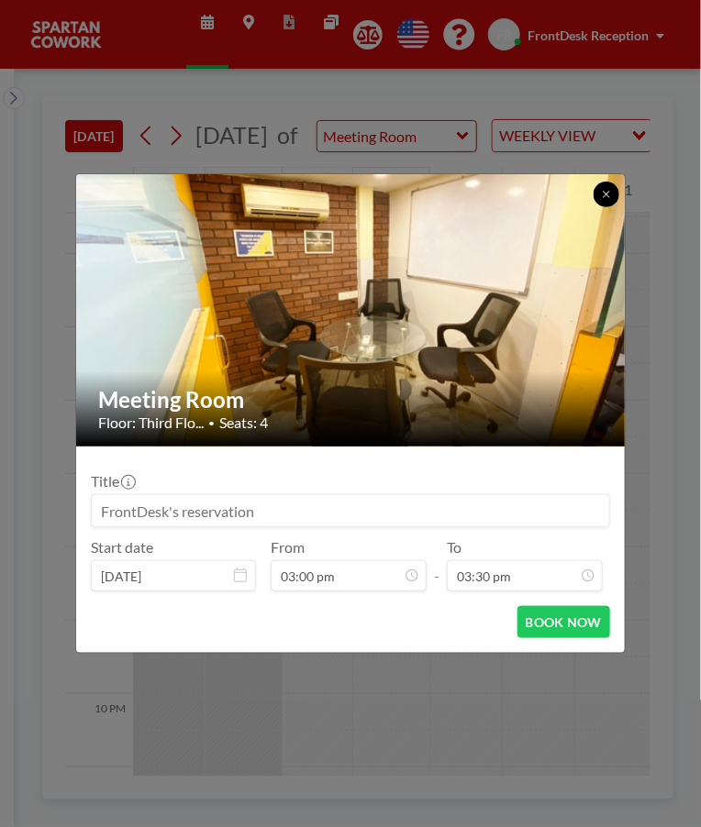
click at [596, 196] on button at bounding box center [606, 195] width 26 height 26
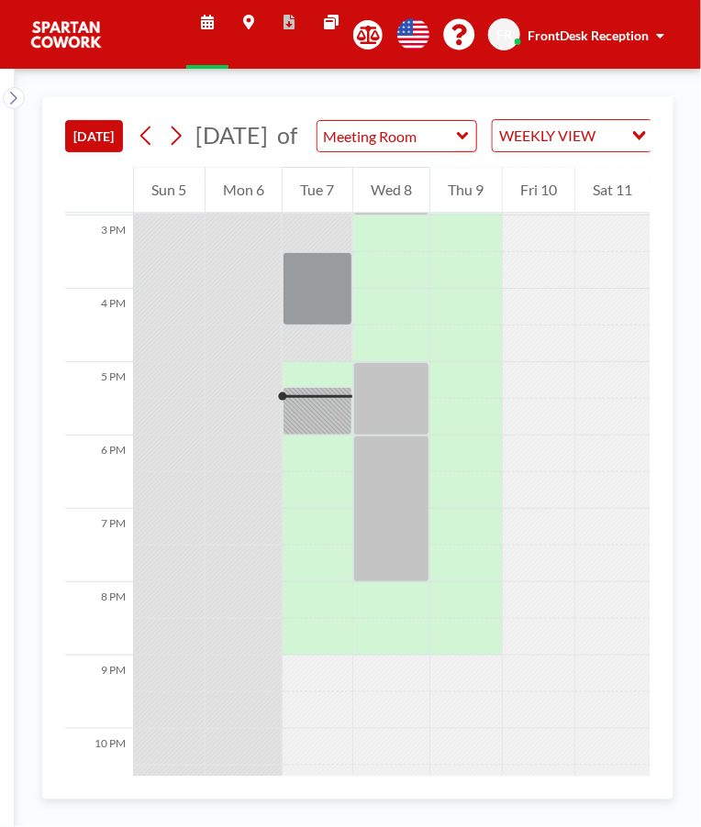
scroll to position [1089, 0]
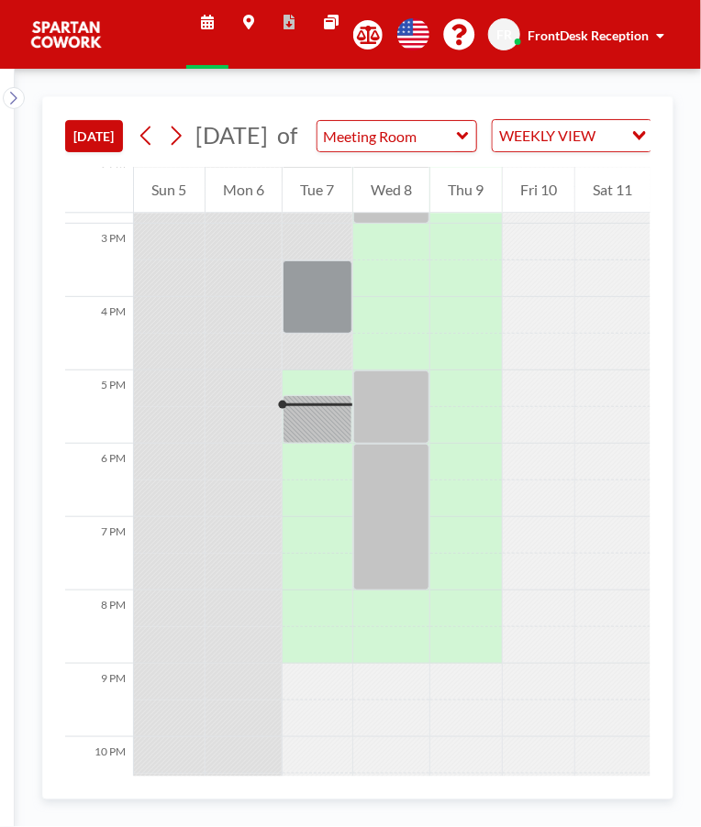
click at [403, 213] on div "Wed 8" at bounding box center [391, 190] width 77 height 46
click at [396, 430] on div at bounding box center [391, 406] width 77 height 73
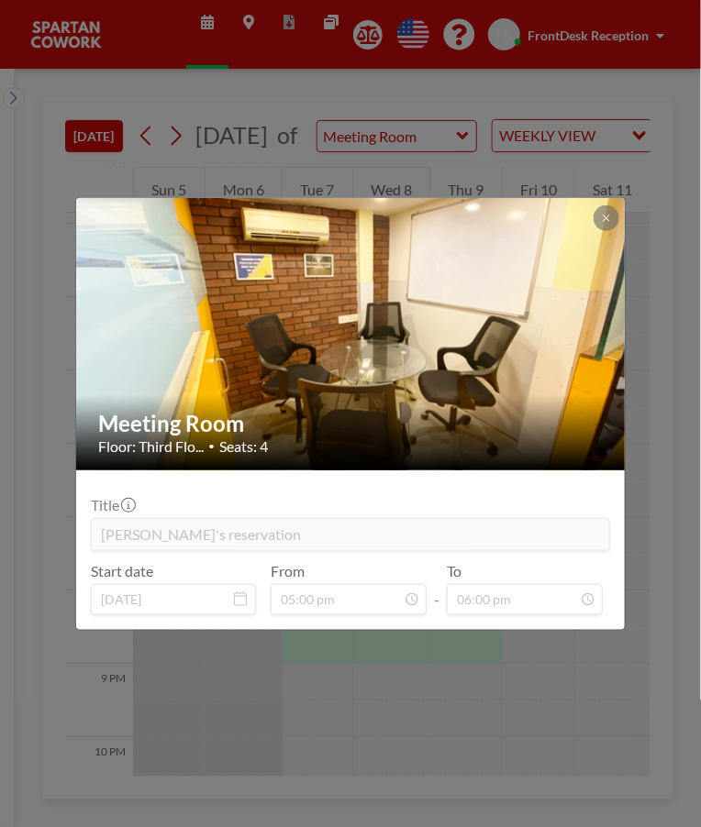
click at [605, 225] on button at bounding box center [606, 218] width 26 height 26
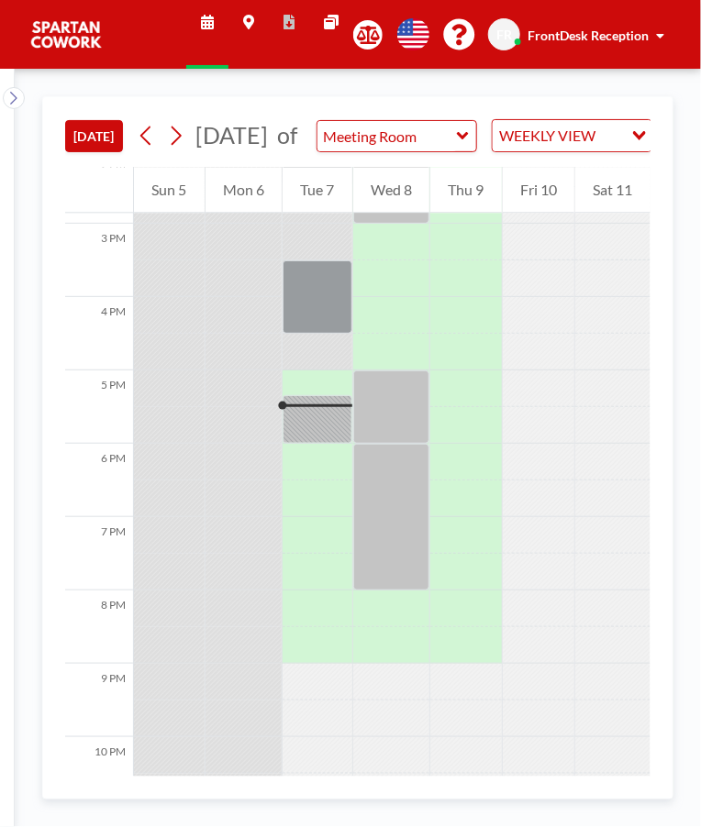
click at [315, 213] on div "Tue 7" at bounding box center [317, 190] width 70 height 46
click at [321, 444] on div at bounding box center [317, 419] width 70 height 49
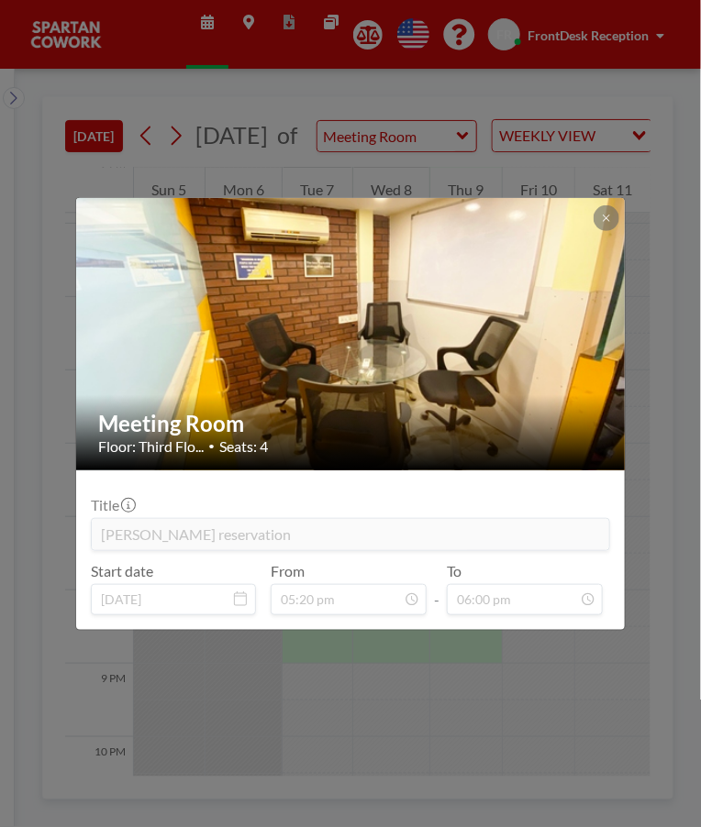
click at [614, 216] on button at bounding box center [606, 218] width 26 height 26
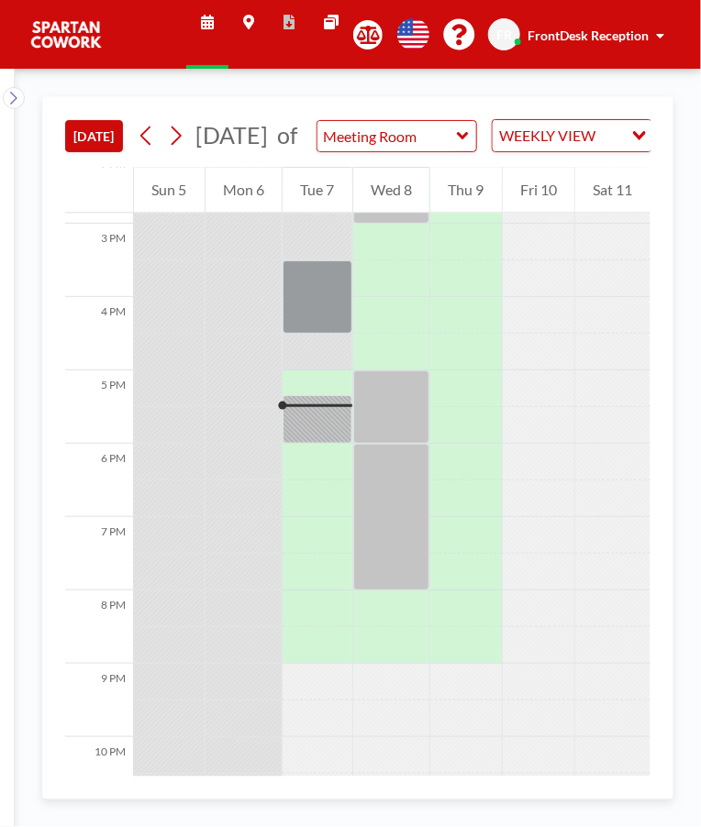
click at [392, 433] on div at bounding box center [391, 406] width 77 height 73
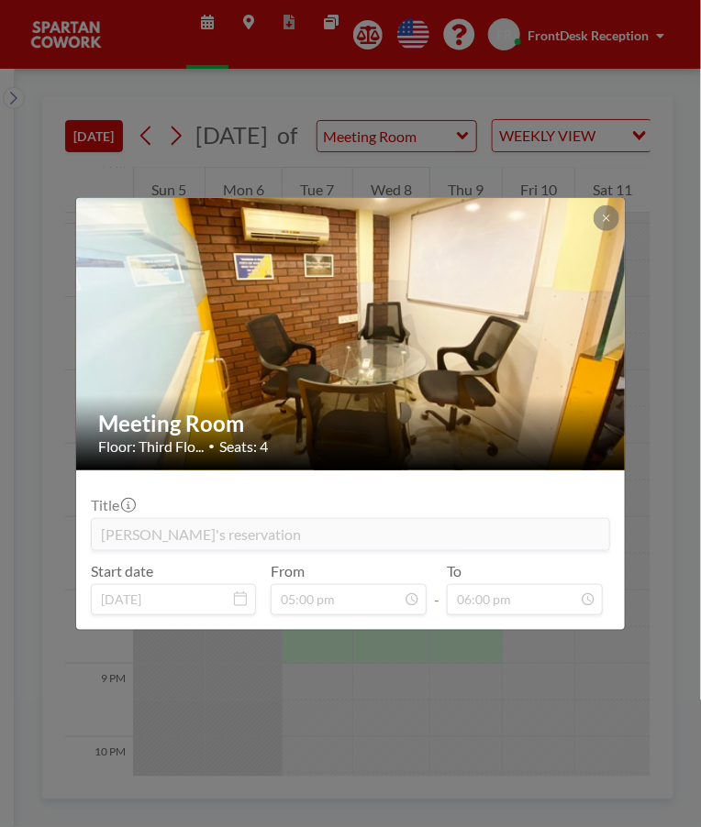
click at [613, 191] on div "Meeting Room Floor: Third Flo... • Seats: 4 Title Riyaz's reservation Start dat…" at bounding box center [350, 413] width 701 height 827
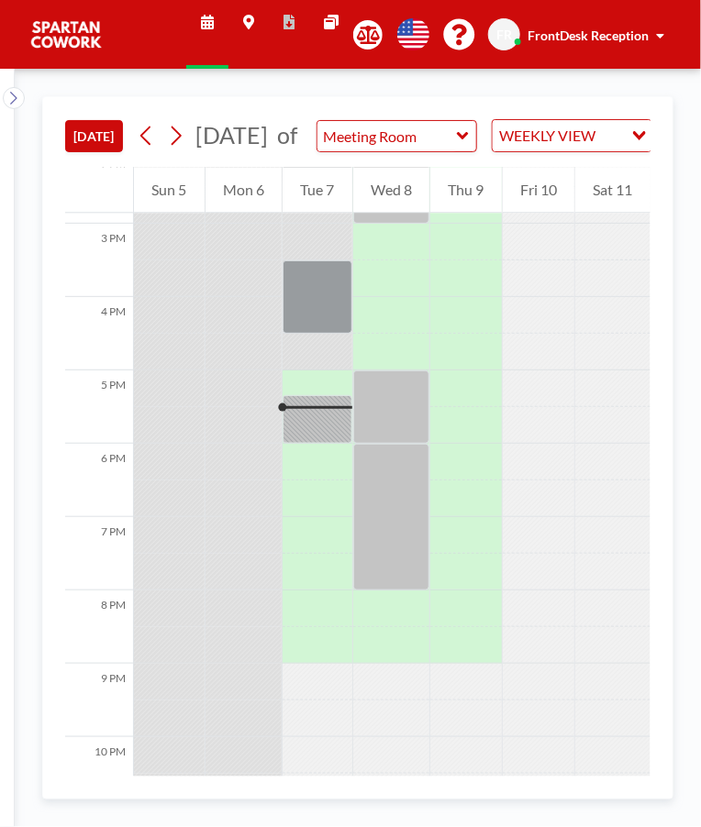
click at [314, 444] on div at bounding box center [317, 419] width 70 height 49
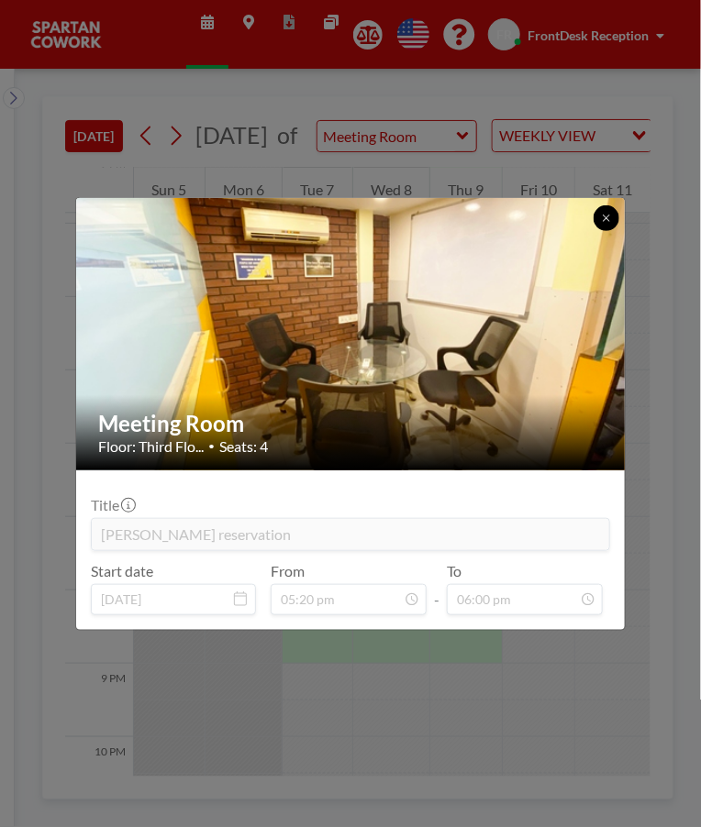
click at [605, 217] on icon at bounding box center [605, 218] width 6 height 6
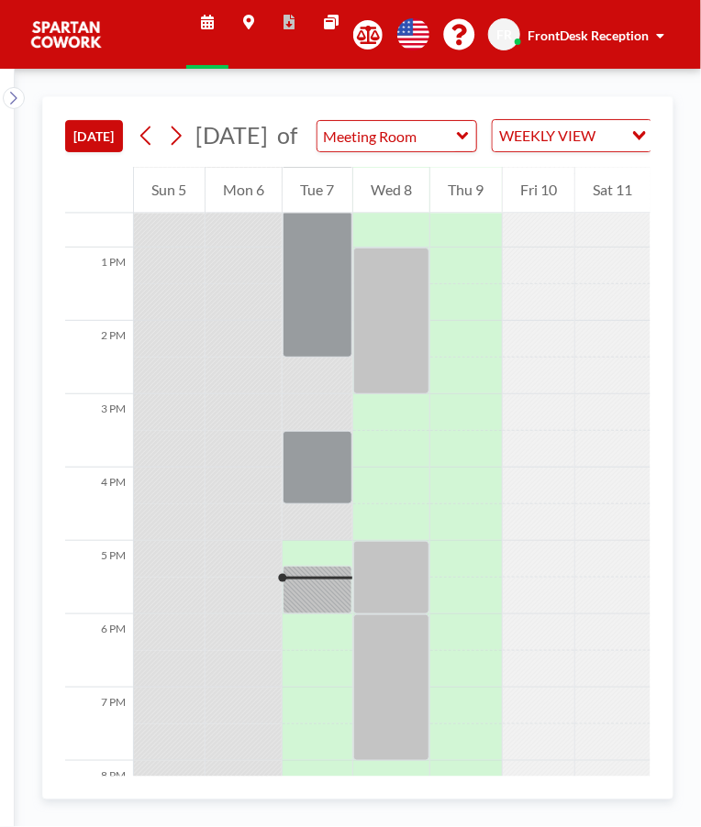
scroll to position [993, 0]
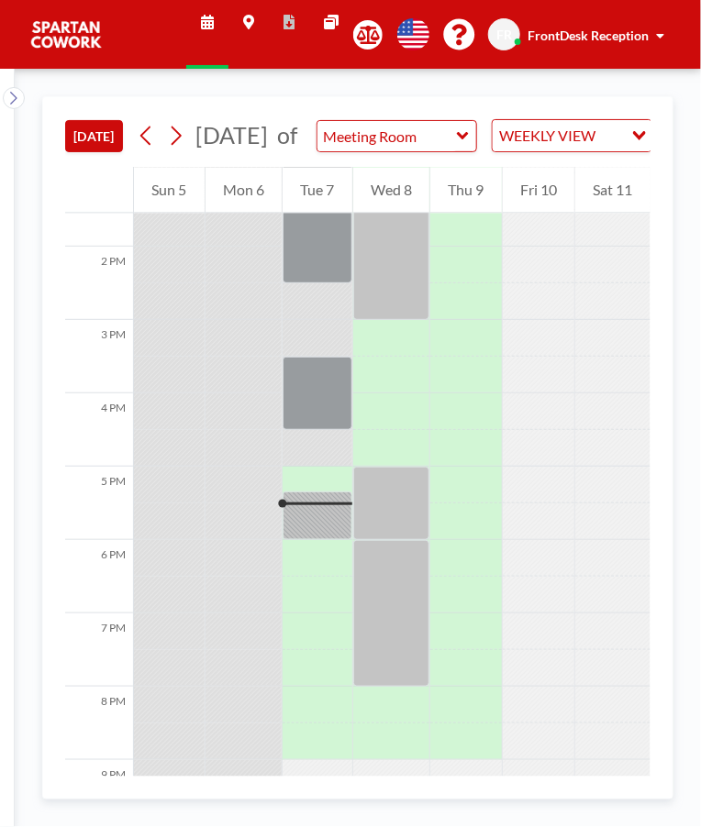
click at [322, 505] on div at bounding box center [317, 503] width 70 height 3
click at [317, 540] on div at bounding box center [317, 515] width 70 height 49
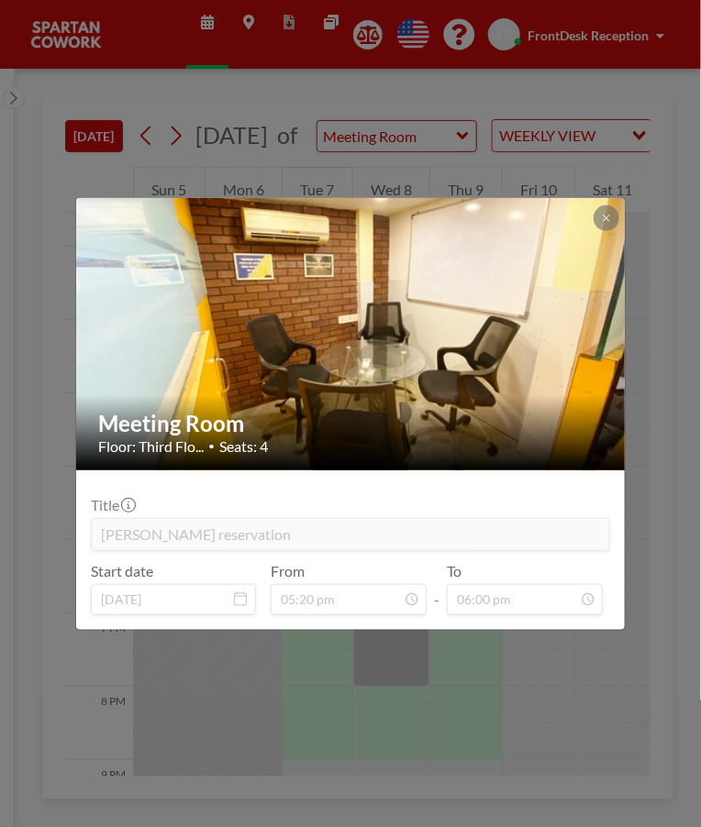
click at [618, 212] on div at bounding box center [606, 218] width 26 height 26
click at [605, 217] on icon at bounding box center [605, 218] width 6 height 6
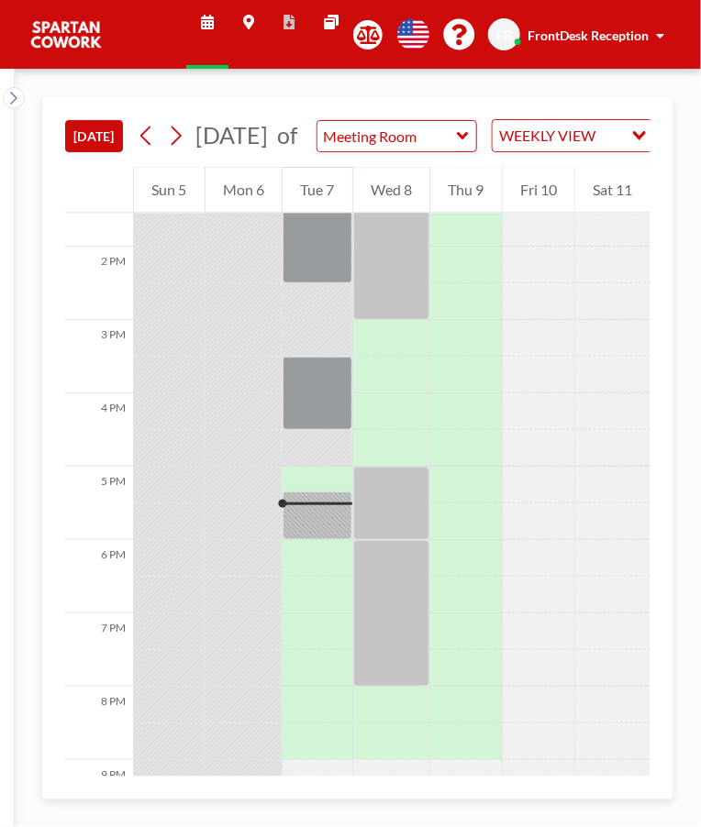
click at [400, 533] on div at bounding box center [391, 503] width 77 height 73
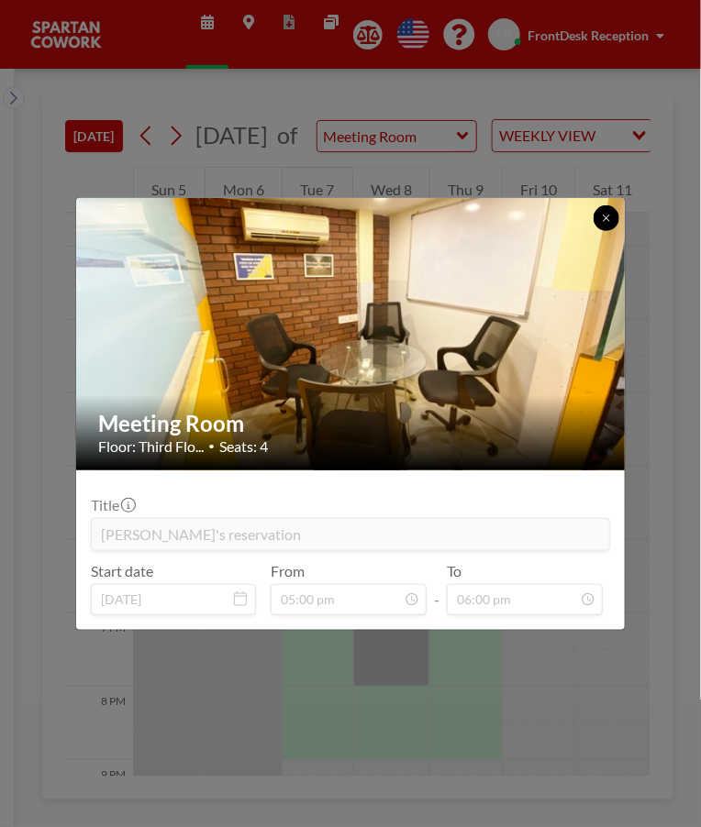
click at [605, 217] on icon at bounding box center [605, 218] width 6 height 6
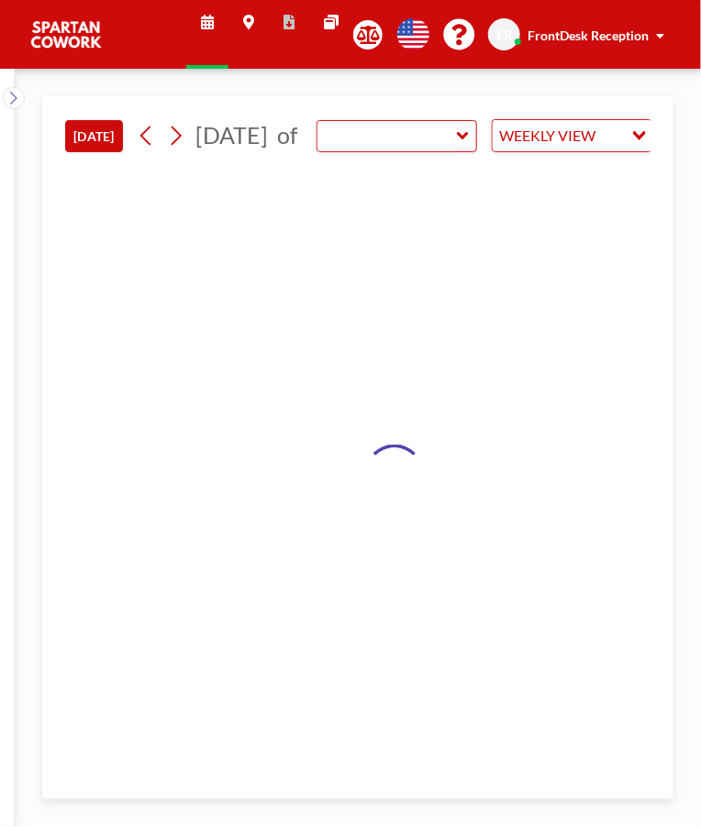
type input "Meeting Room"
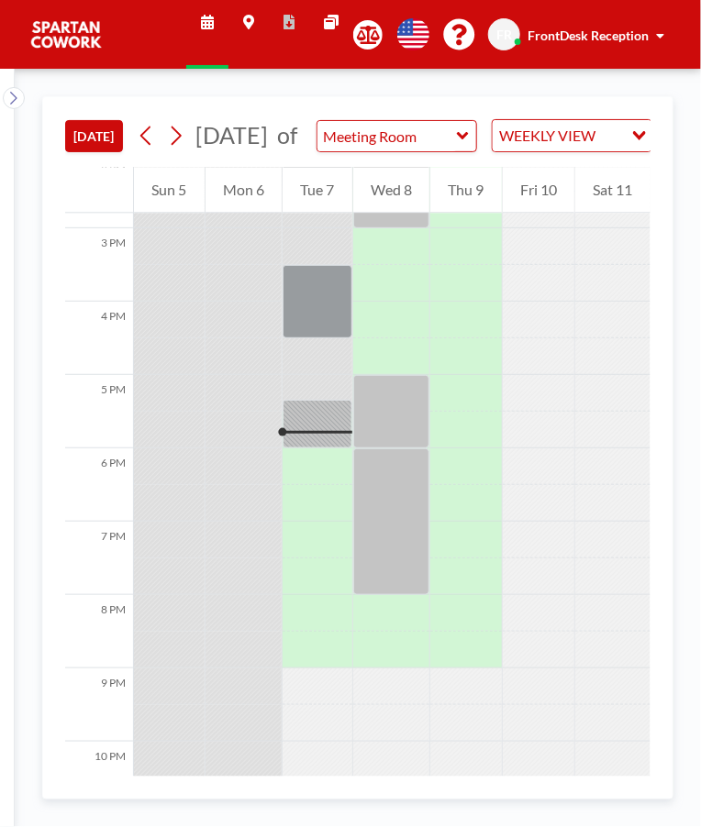
scroll to position [1132, 0]
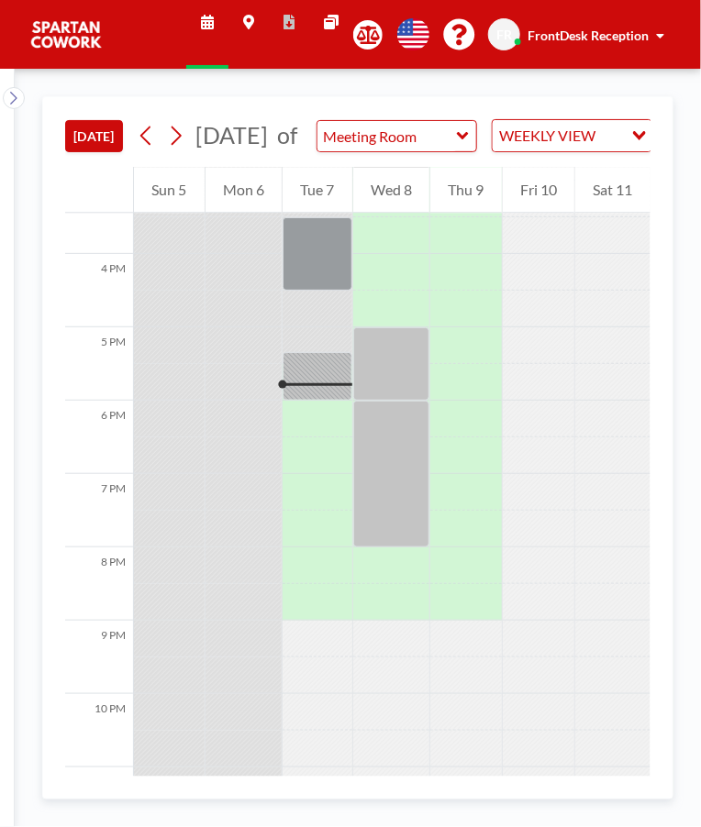
click at [304, 394] on div at bounding box center [317, 376] width 70 height 49
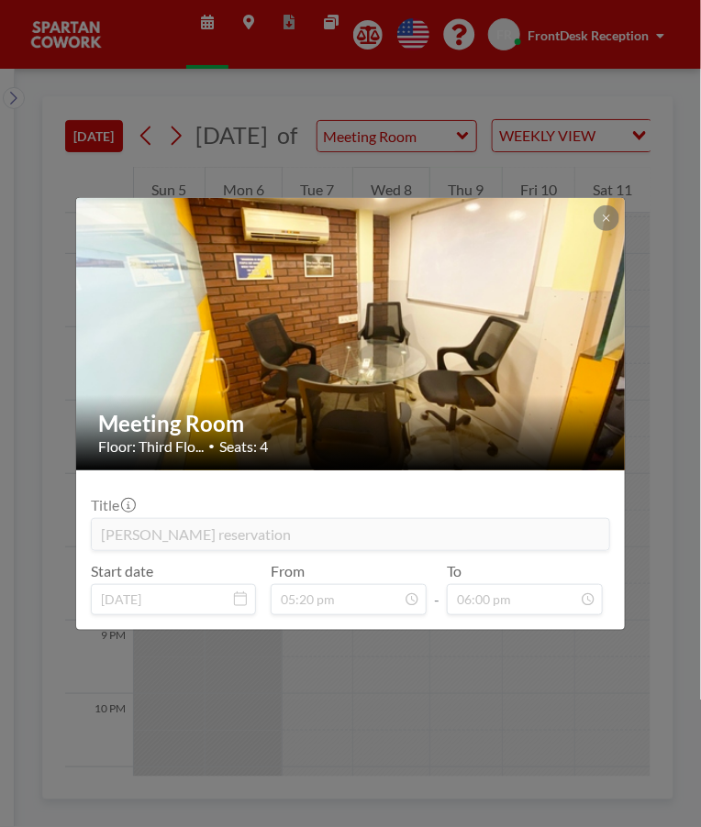
click at [522, 345] on img at bounding box center [351, 333] width 550 height 413
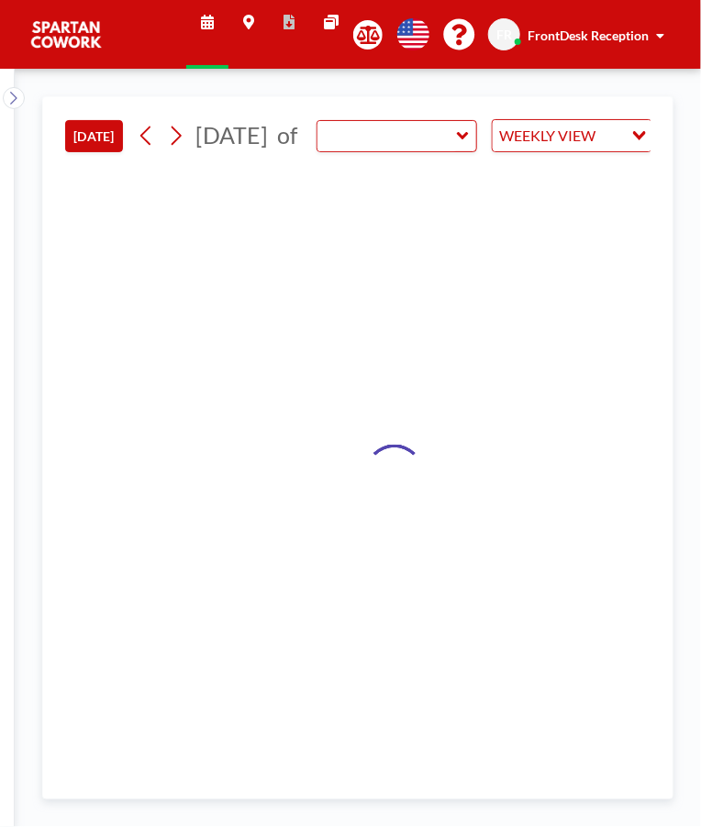
type input "Meeting Room"
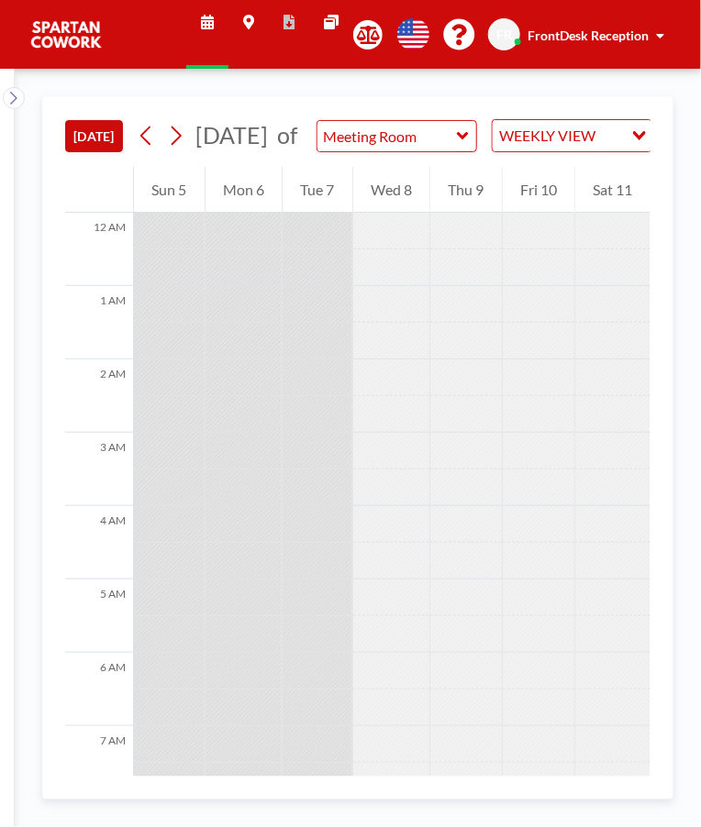
click at [388, 213] on div "Wed 8" at bounding box center [391, 190] width 77 height 46
click at [399, 213] on div "Wed 8" at bounding box center [391, 190] width 77 height 46
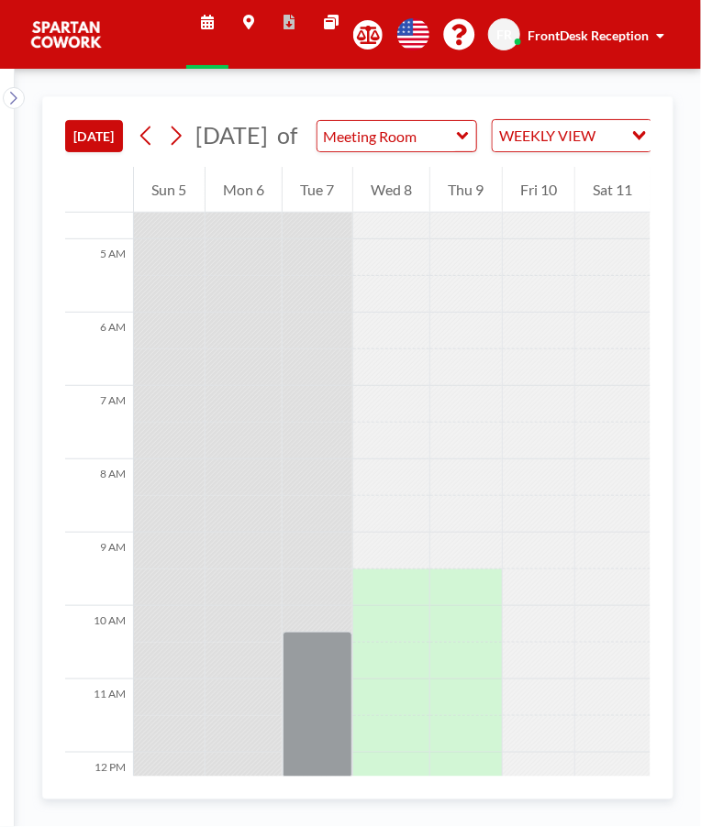
scroll to position [342, 0]
